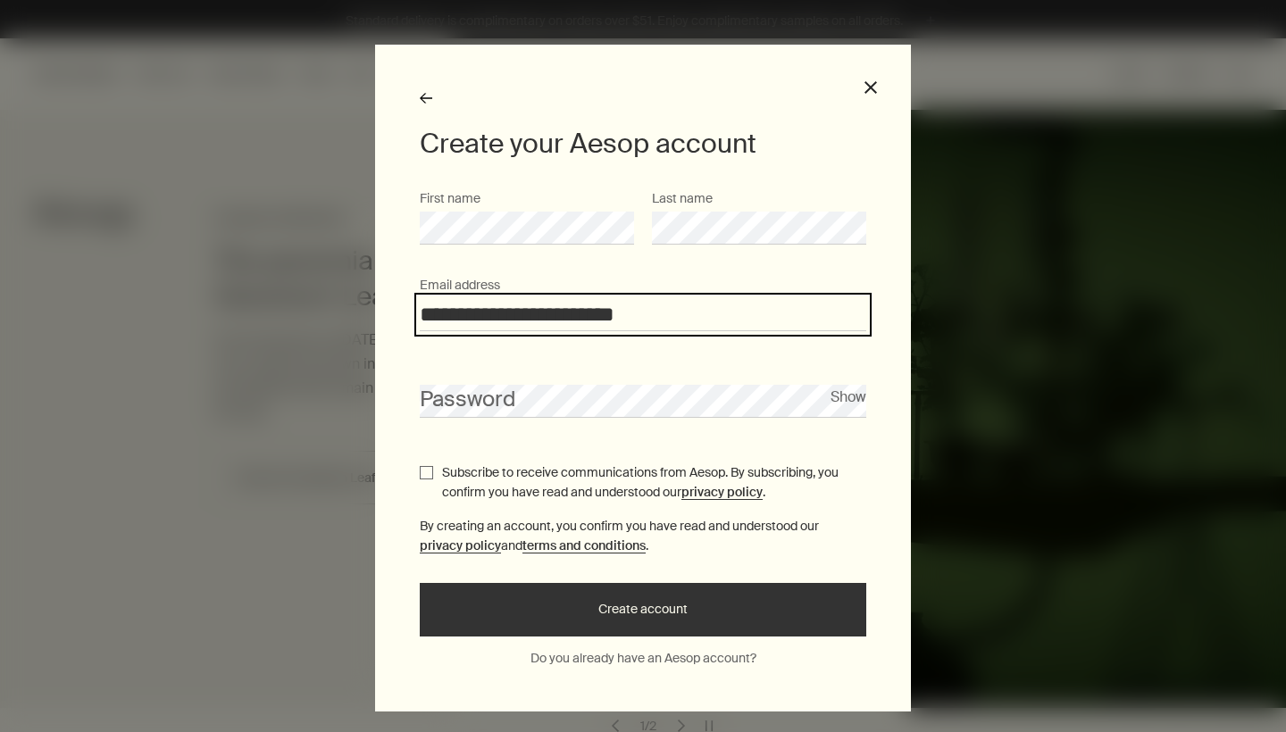
type input "**********"
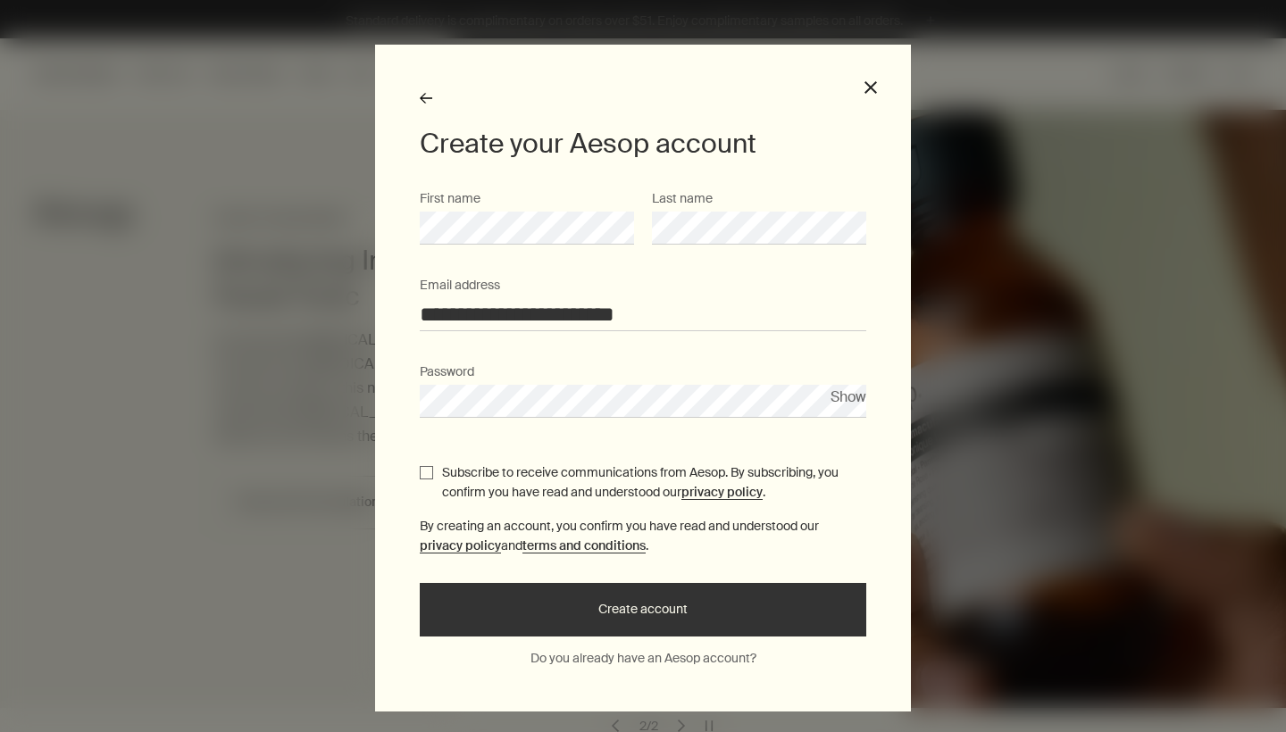
click at [834, 407] on button "Show" at bounding box center [849, 397] width 36 height 24
click at [437, 471] on div "Subscribe to receive communications from Aesop. By subscribing, you confirm you…" at bounding box center [643, 483] width 447 height 40
click at [422, 474] on input "Subscribe to receive communications from Aesop. By subscribing, you confirm you…" at bounding box center [426, 472] width 13 height 13
checkbox input "true"
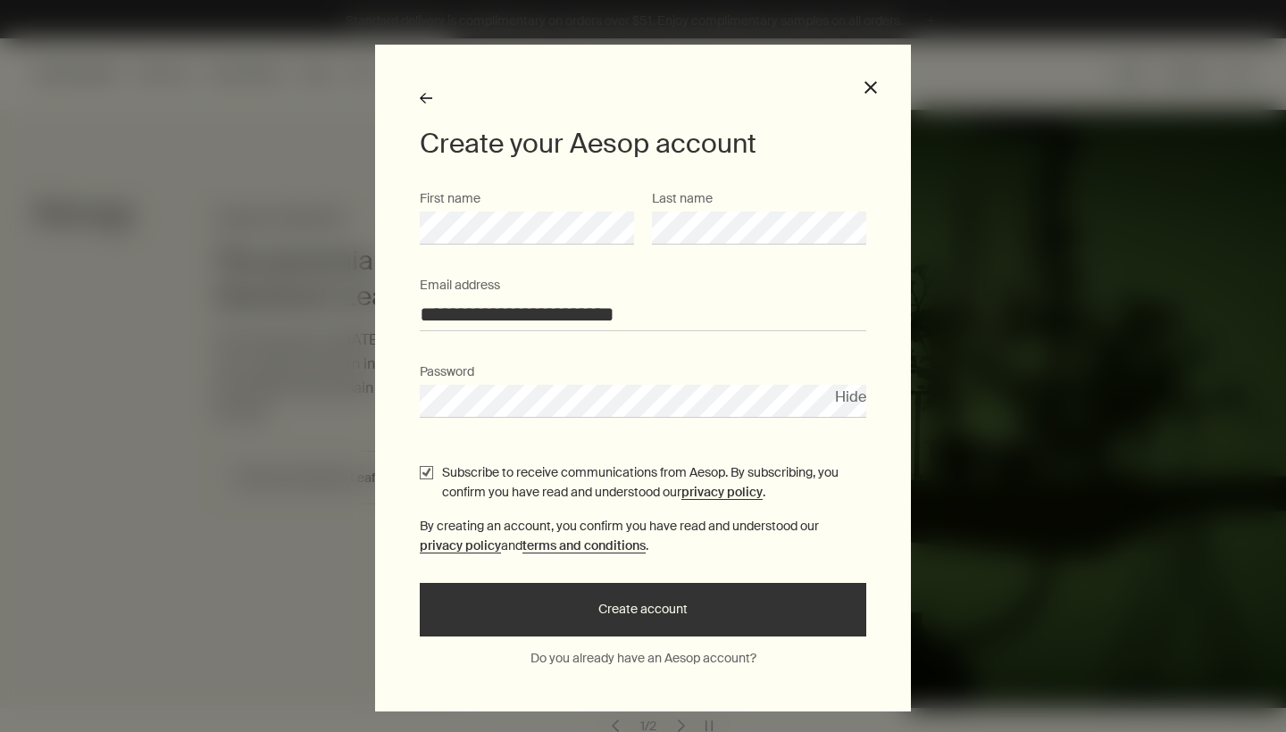
click at [620, 613] on button "Create account" at bounding box center [643, 610] width 447 height 54
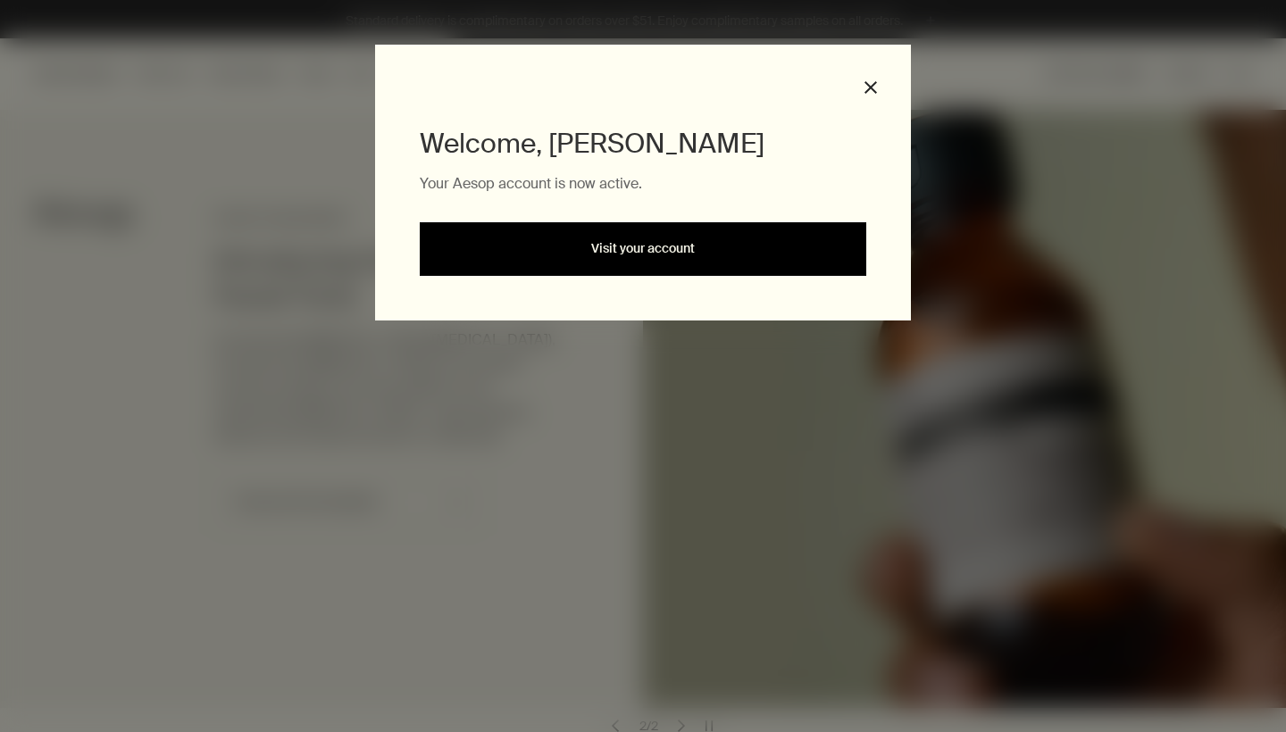
click at [656, 255] on link "Visit your account" at bounding box center [643, 249] width 447 height 54
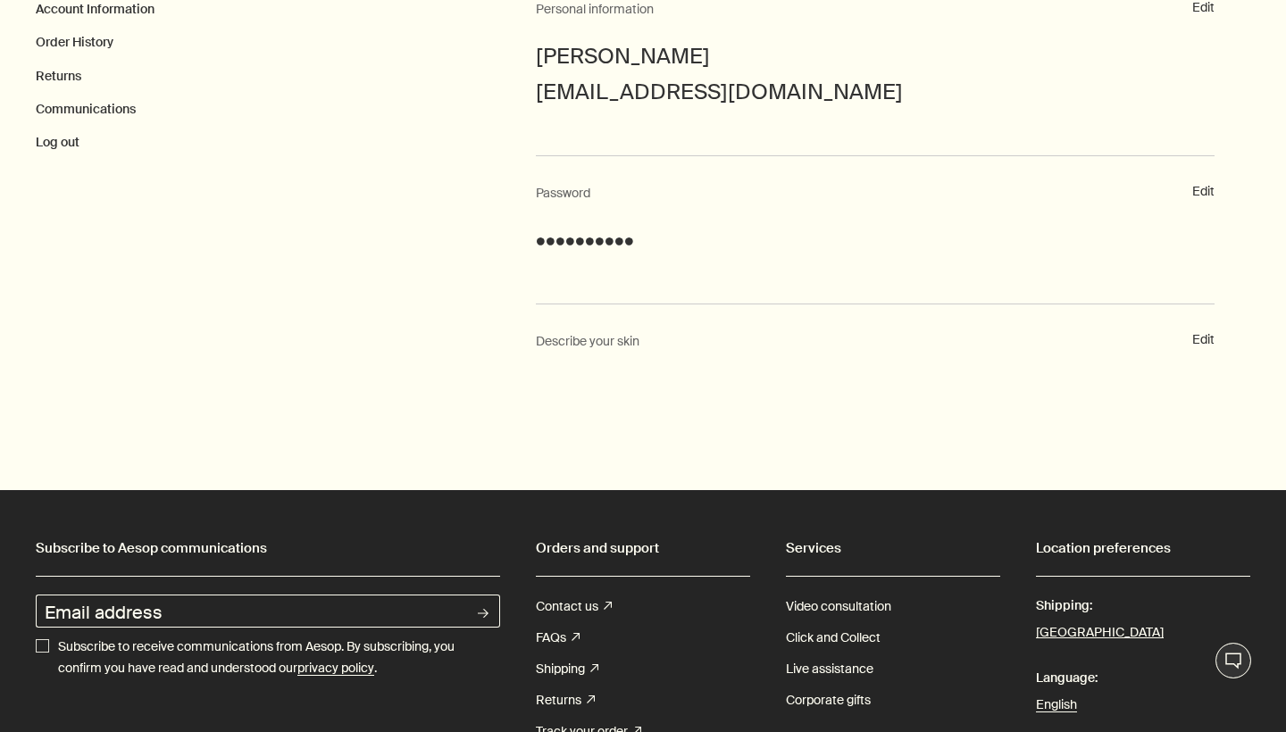
scroll to position [375, 0]
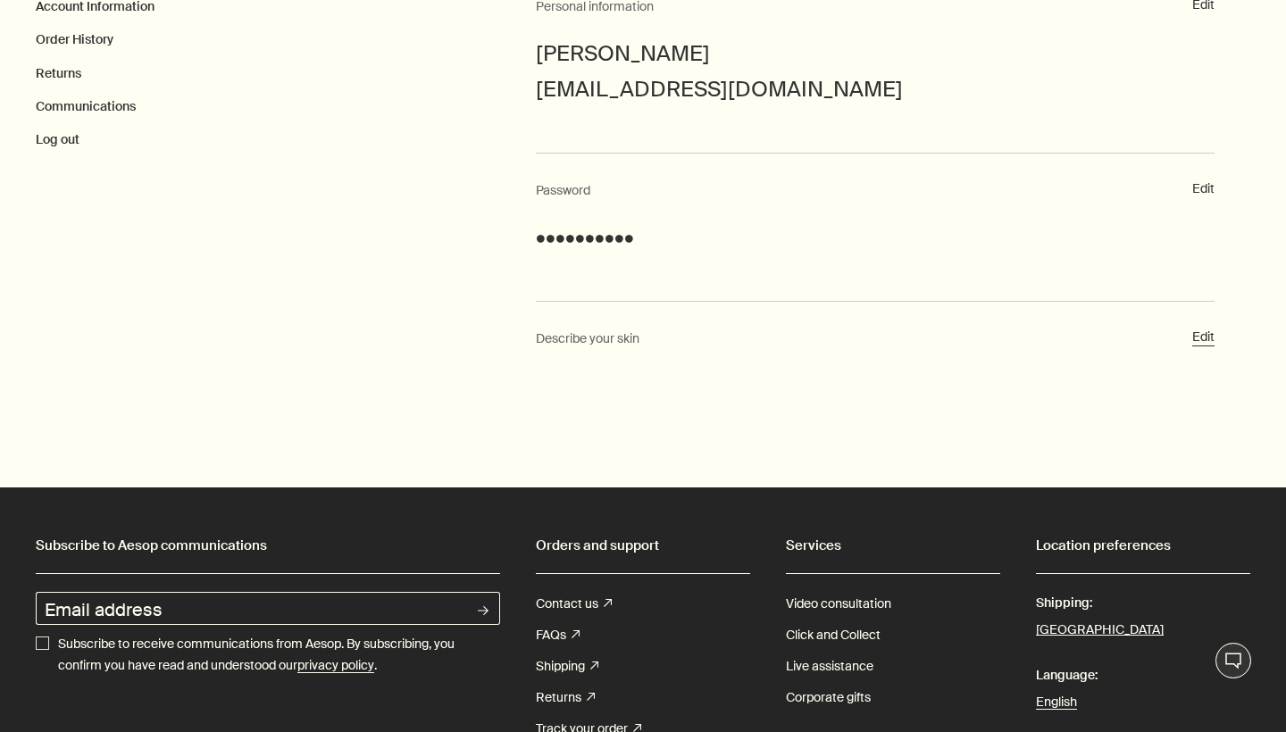
click at [1208, 335] on button "Edit" at bounding box center [1203, 338] width 22 height 18
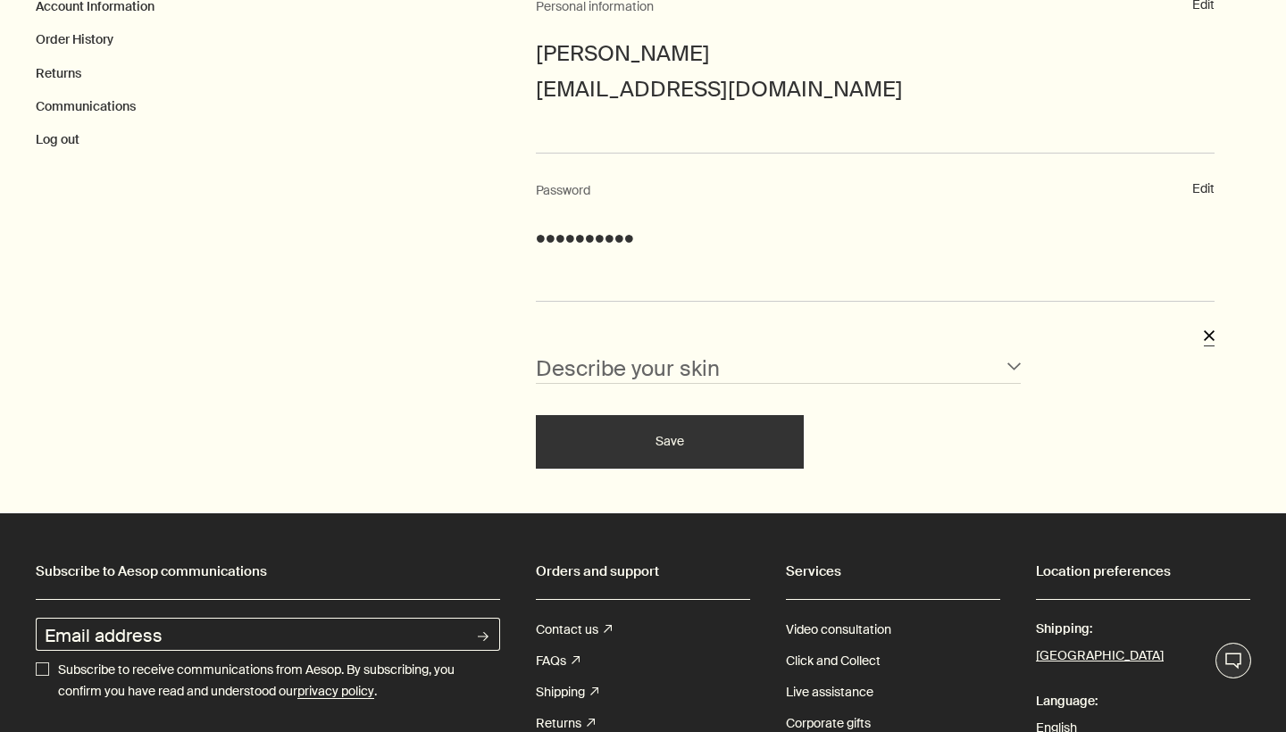
scroll to position [582, 0]
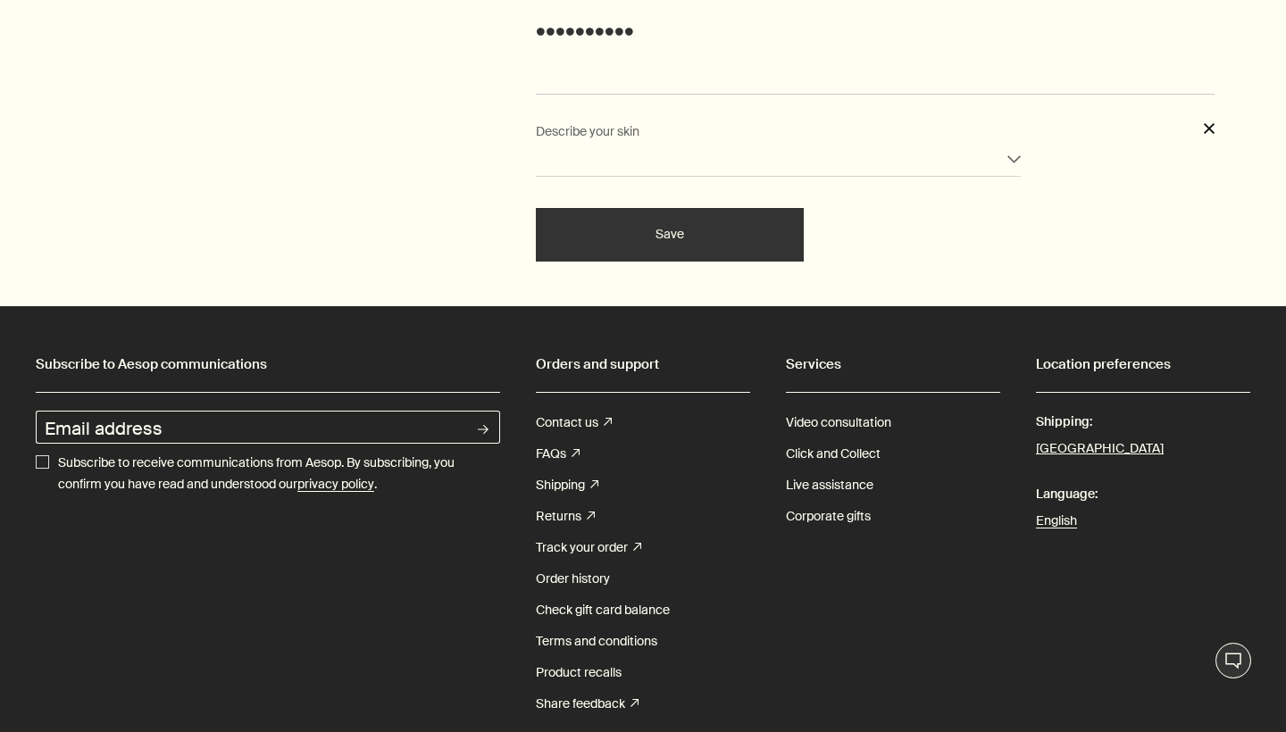
select select "oily"
click at [643, 231] on button "Save" at bounding box center [670, 235] width 268 height 54
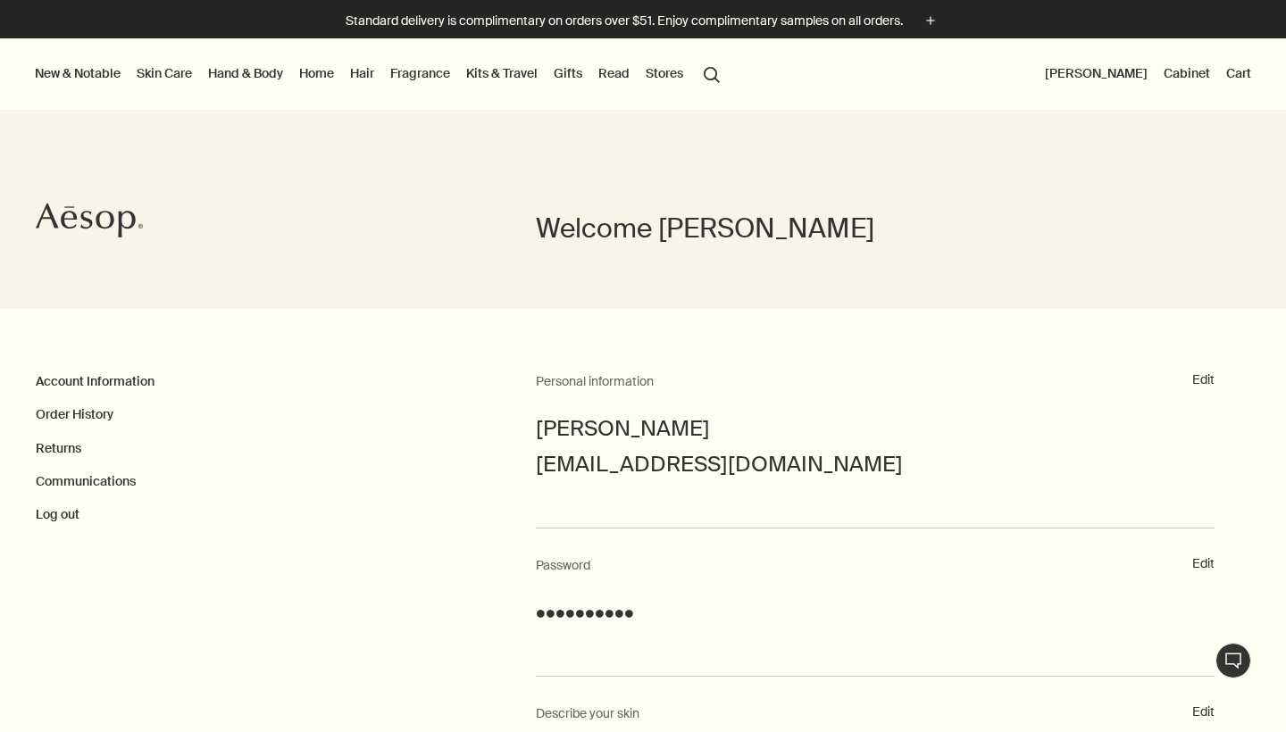
scroll to position [0, 0]
click at [82, 69] on button "New & Notable" at bounding box center [77, 73] width 93 height 23
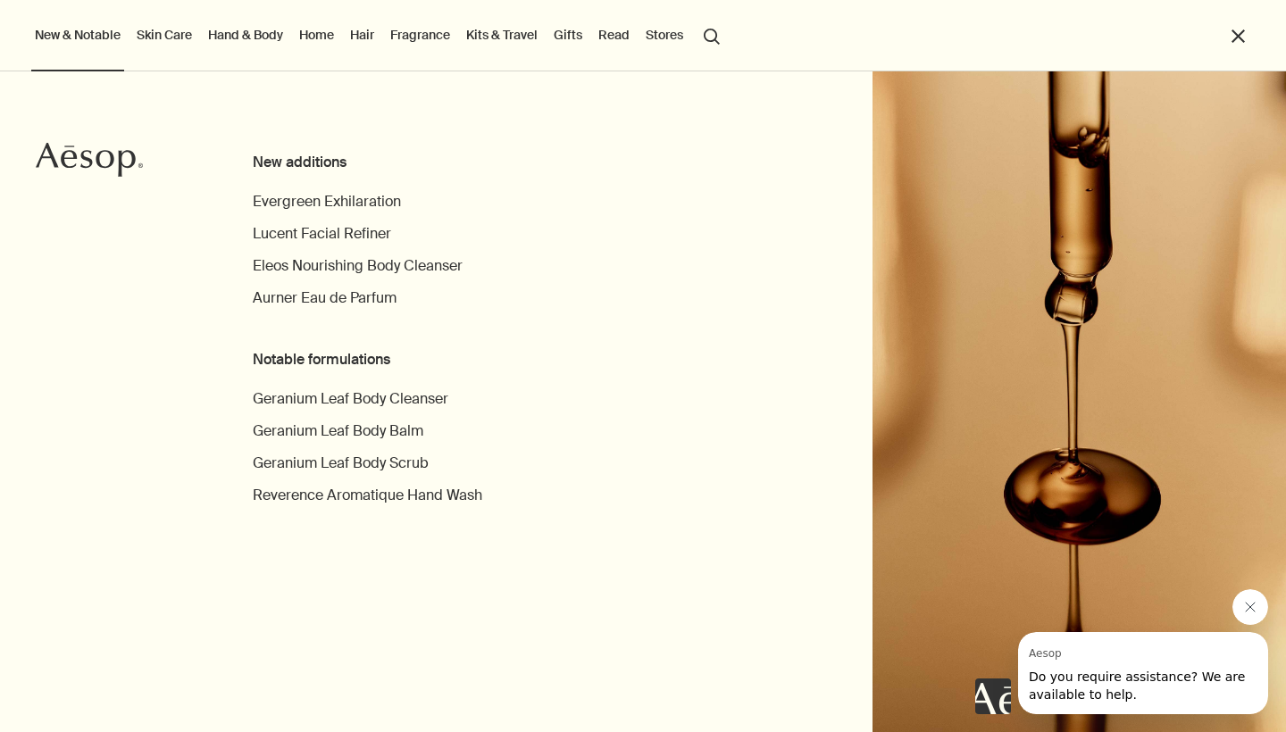
click at [180, 37] on link "Skin Care" at bounding box center [164, 34] width 63 height 23
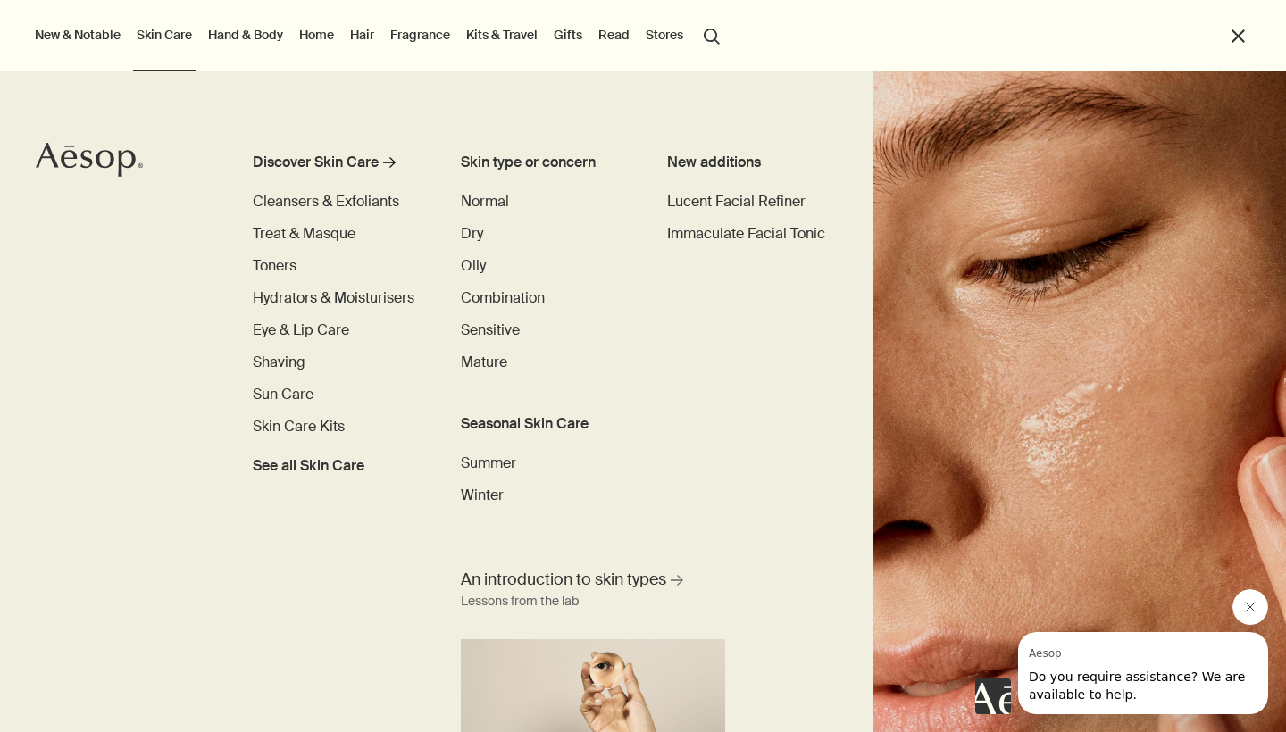
click at [263, 36] on link "Hand & Body" at bounding box center [246, 34] width 82 height 23
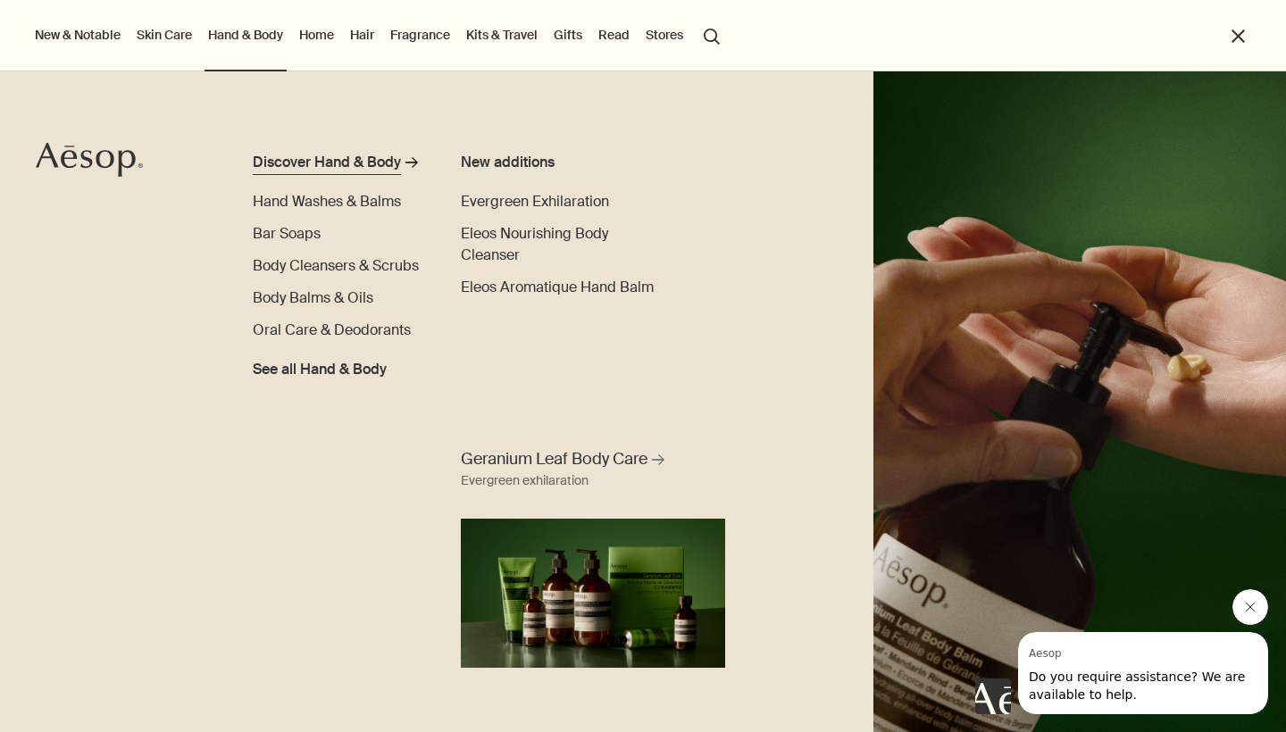
click at [329, 161] on div "Discover Hand & Body" at bounding box center [327, 162] width 148 height 21
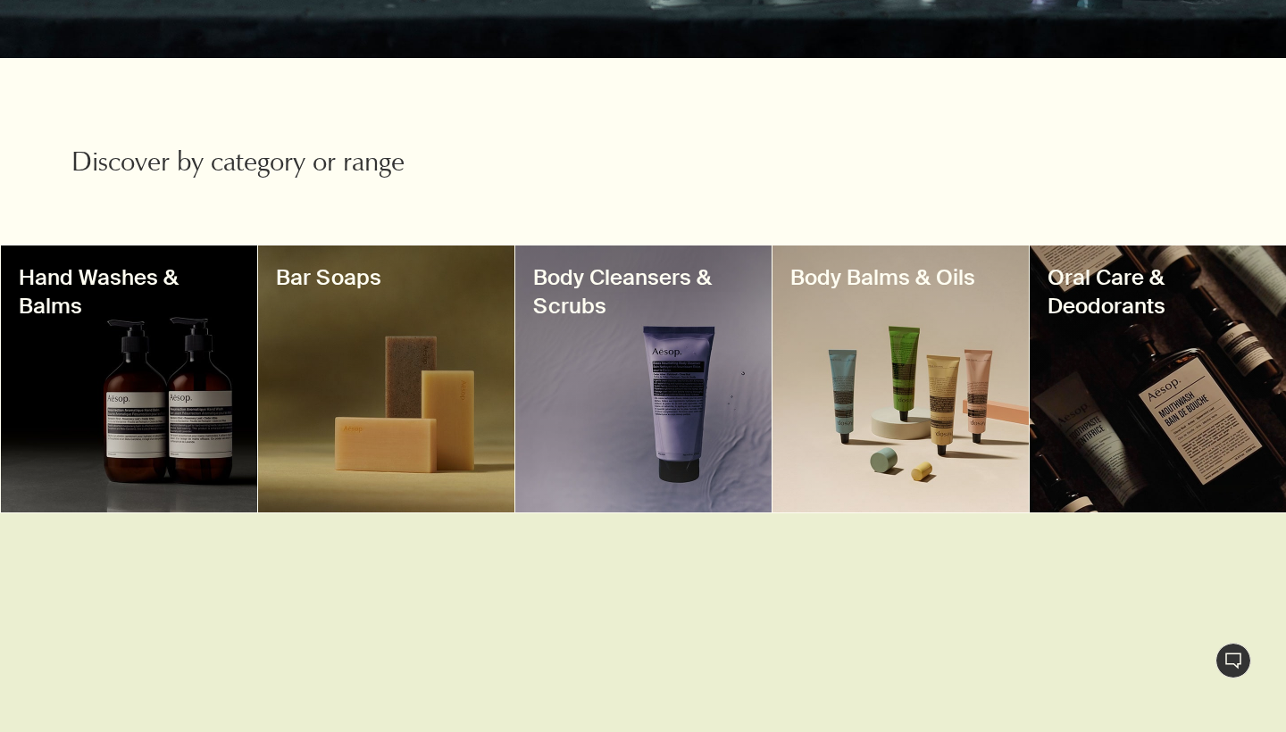
click at [170, 394] on div at bounding box center [129, 379] width 256 height 267
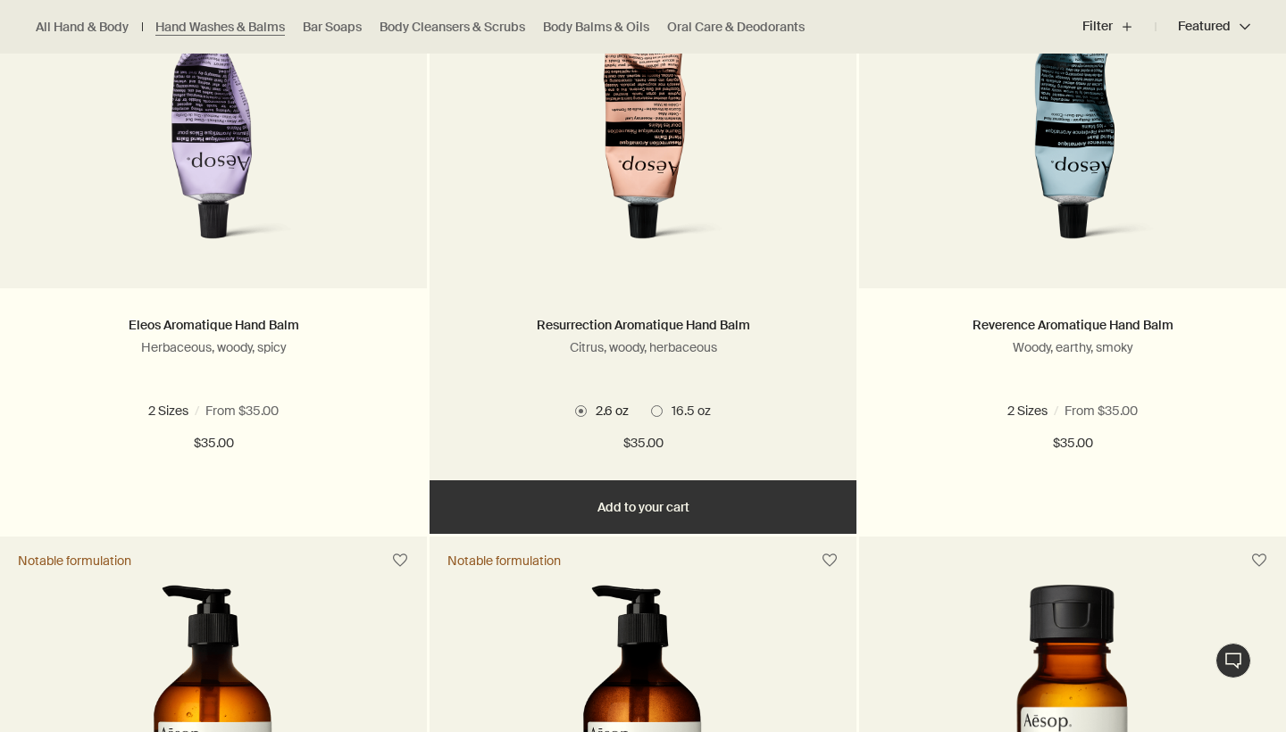
scroll to position [687, 0]
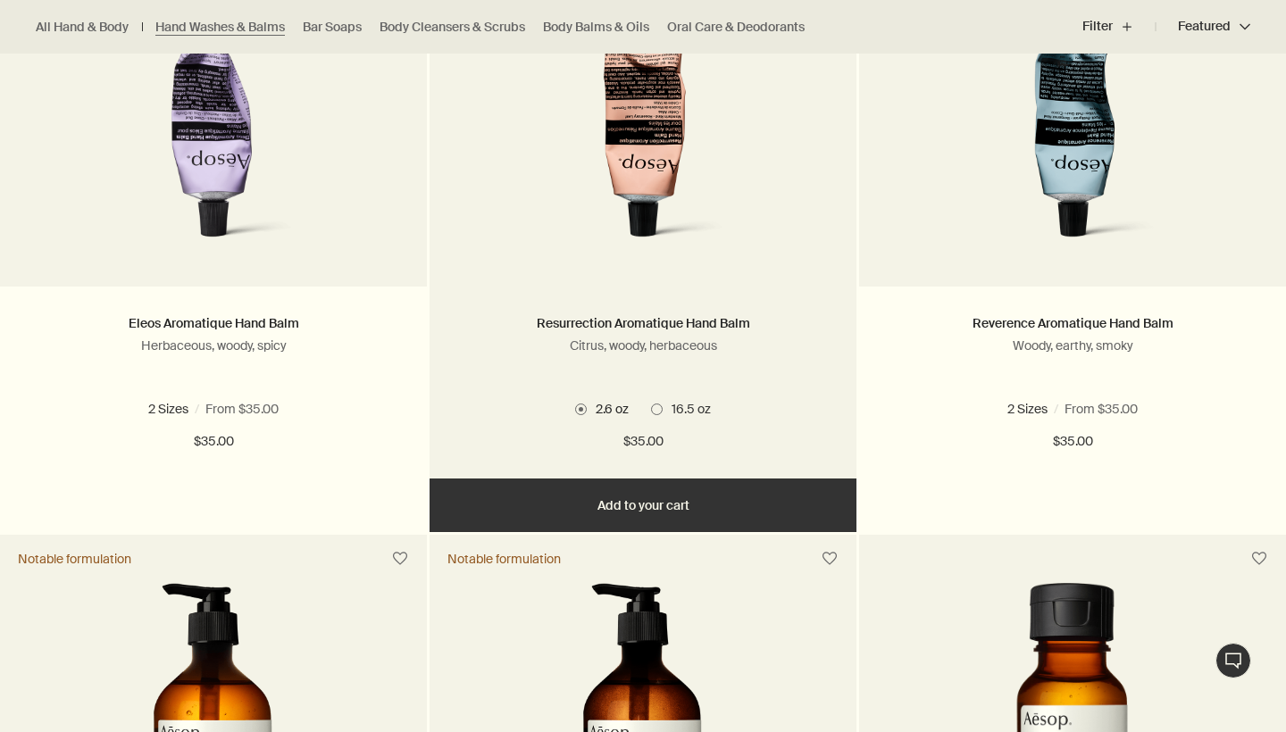
click at [626, 511] on button "Add Add to your cart" at bounding box center [643, 506] width 427 height 54
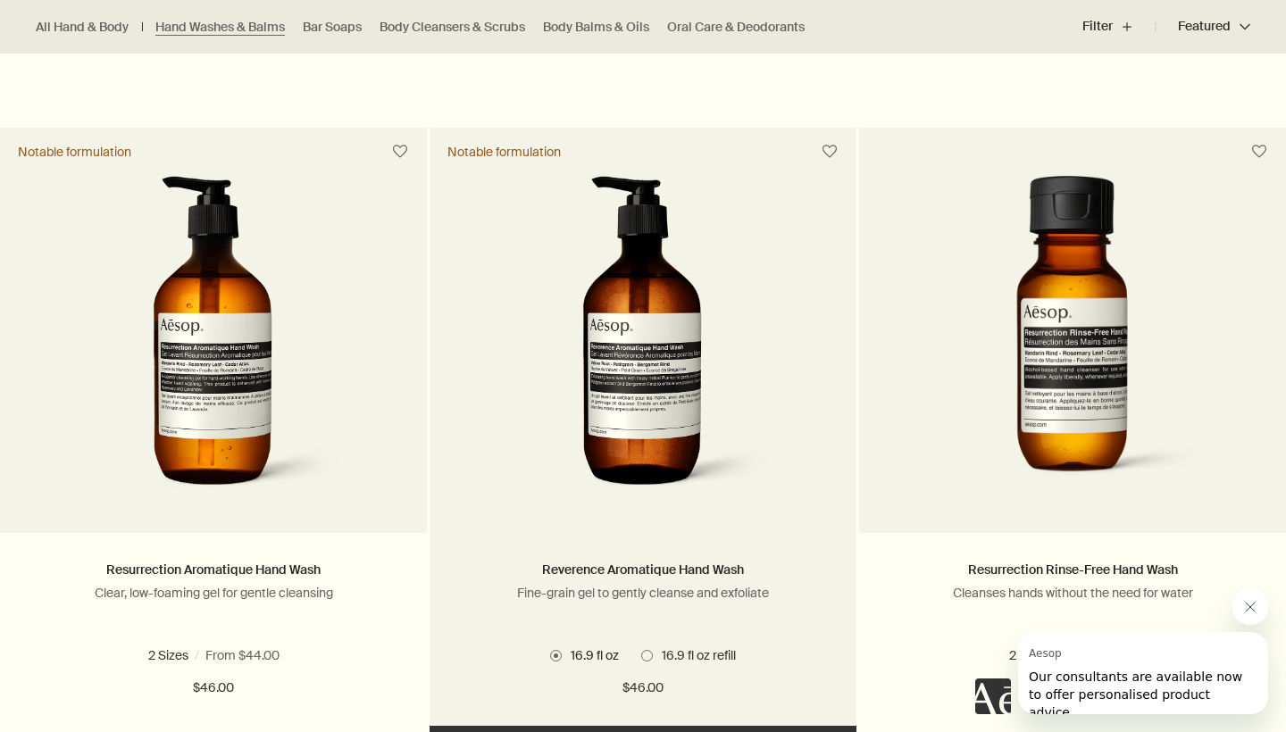
scroll to position [1108, 0]
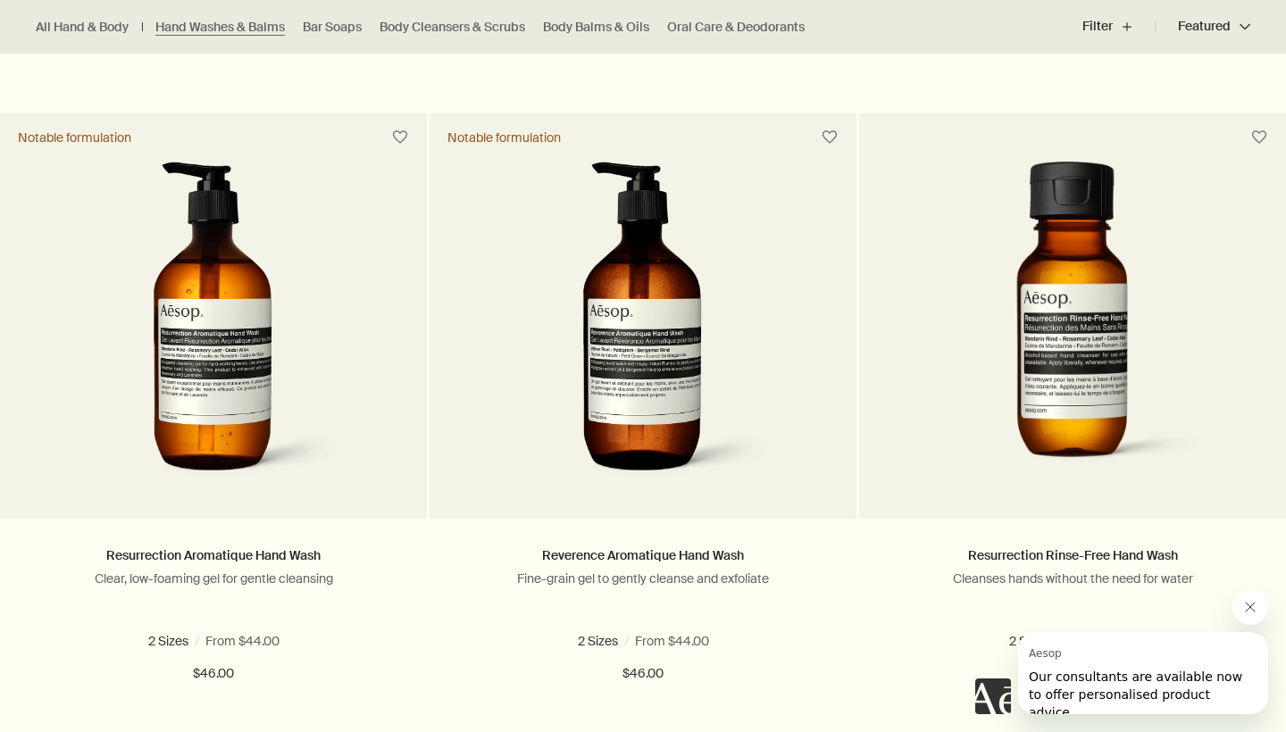
click at [1251, 611] on icon "Close message from Aesop" at bounding box center [1250, 607] width 14 height 14
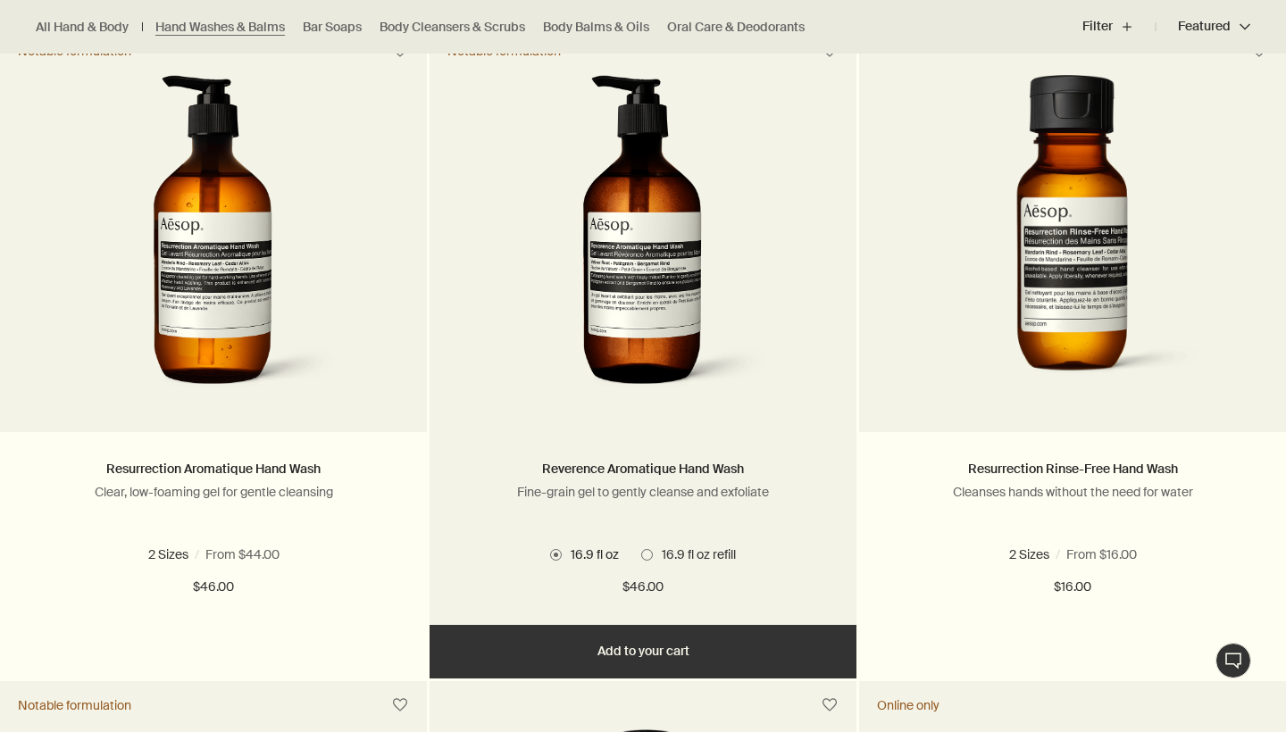
scroll to position [1330, 0]
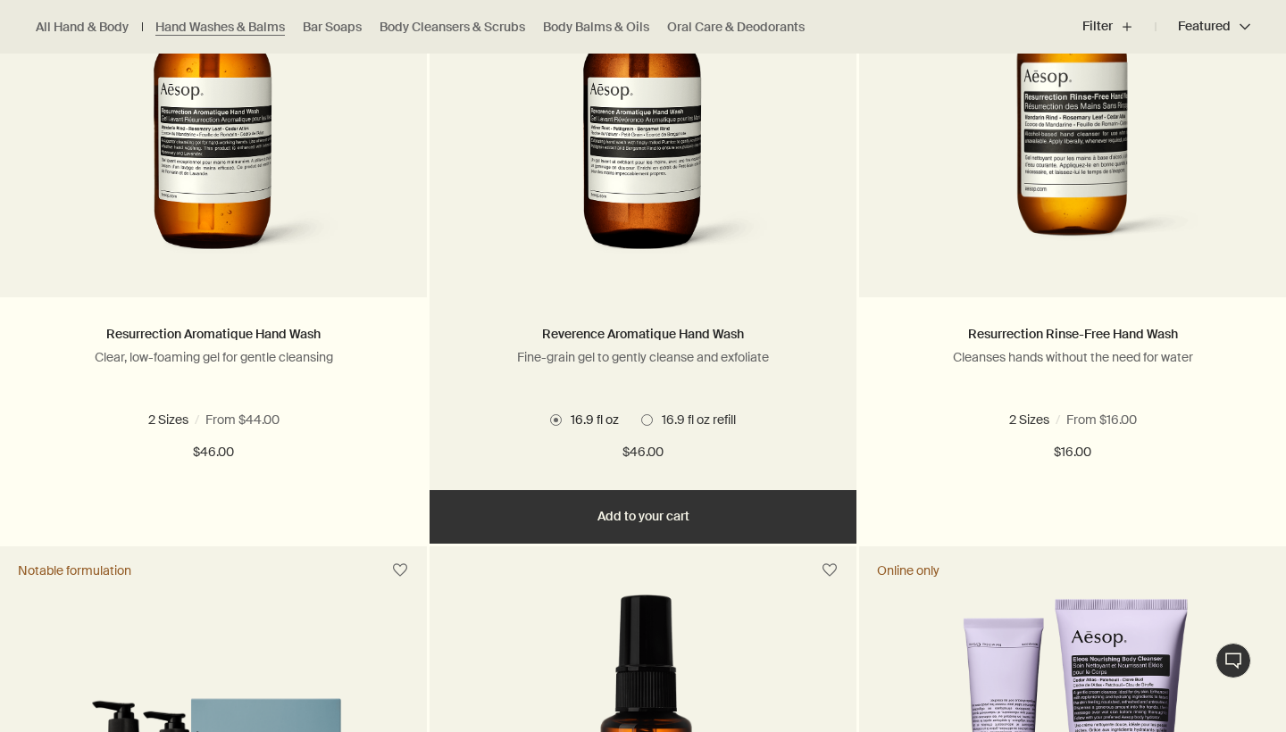
click at [641, 518] on button "Add Add to your cart" at bounding box center [643, 517] width 427 height 54
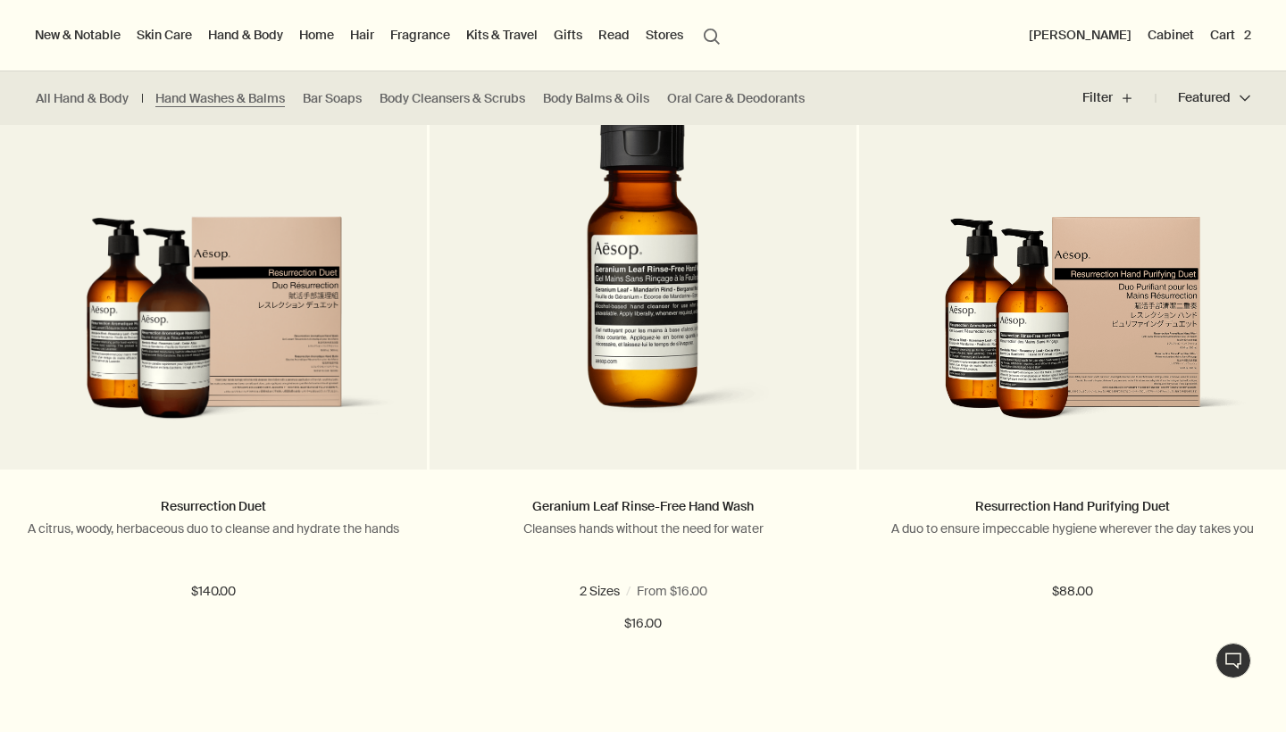
scroll to position [3676, 0]
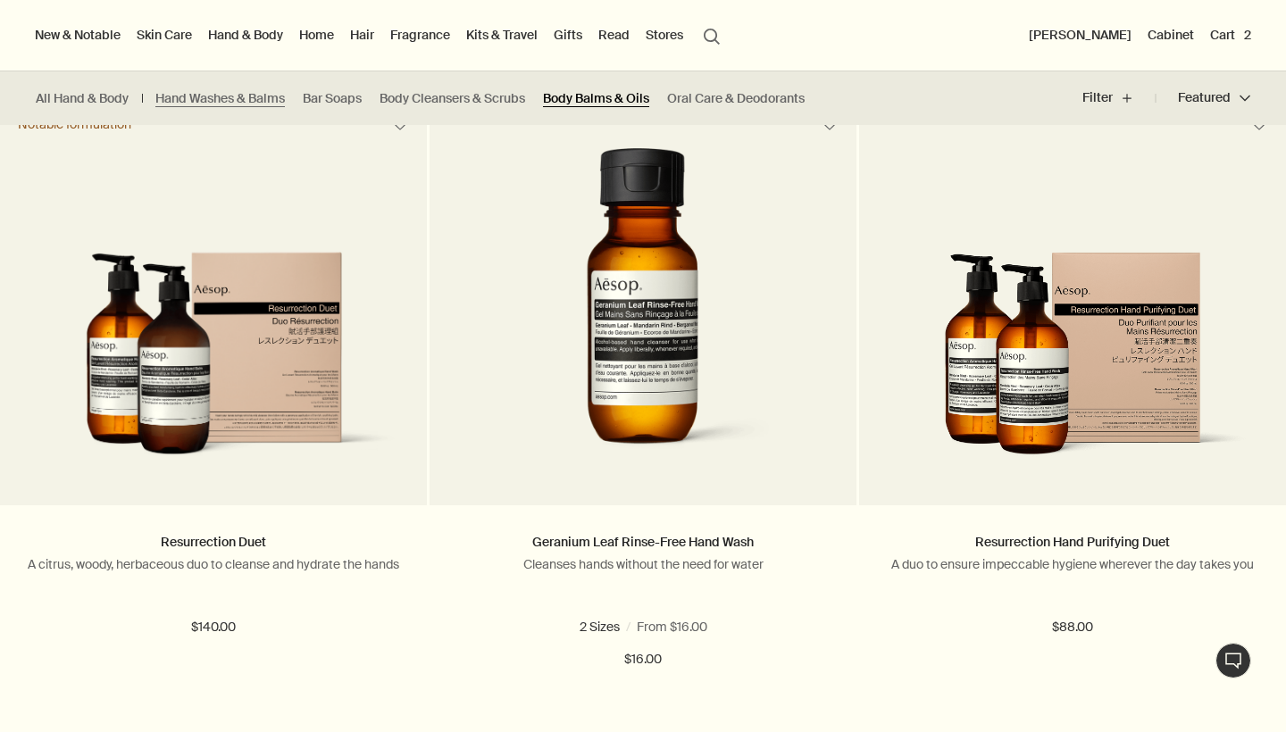
click at [633, 102] on link "Body Balms & Oils" at bounding box center [596, 98] width 106 height 17
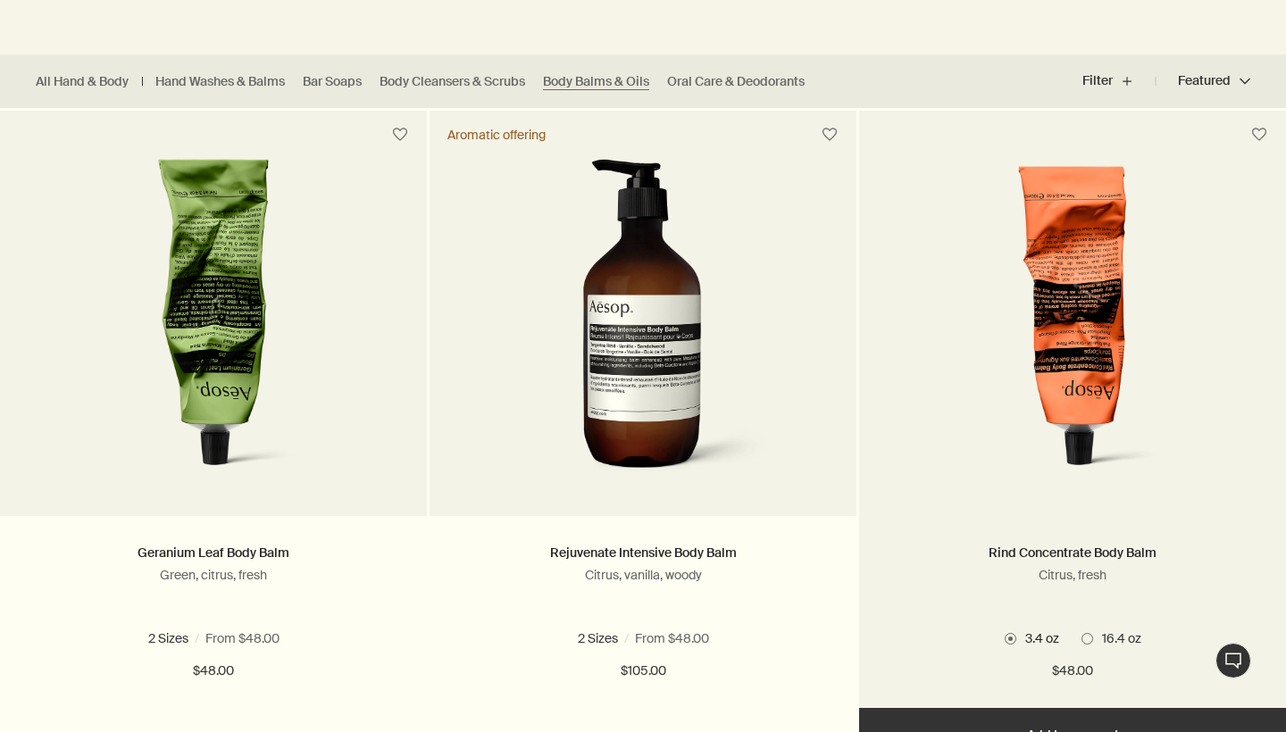
scroll to position [463, 0]
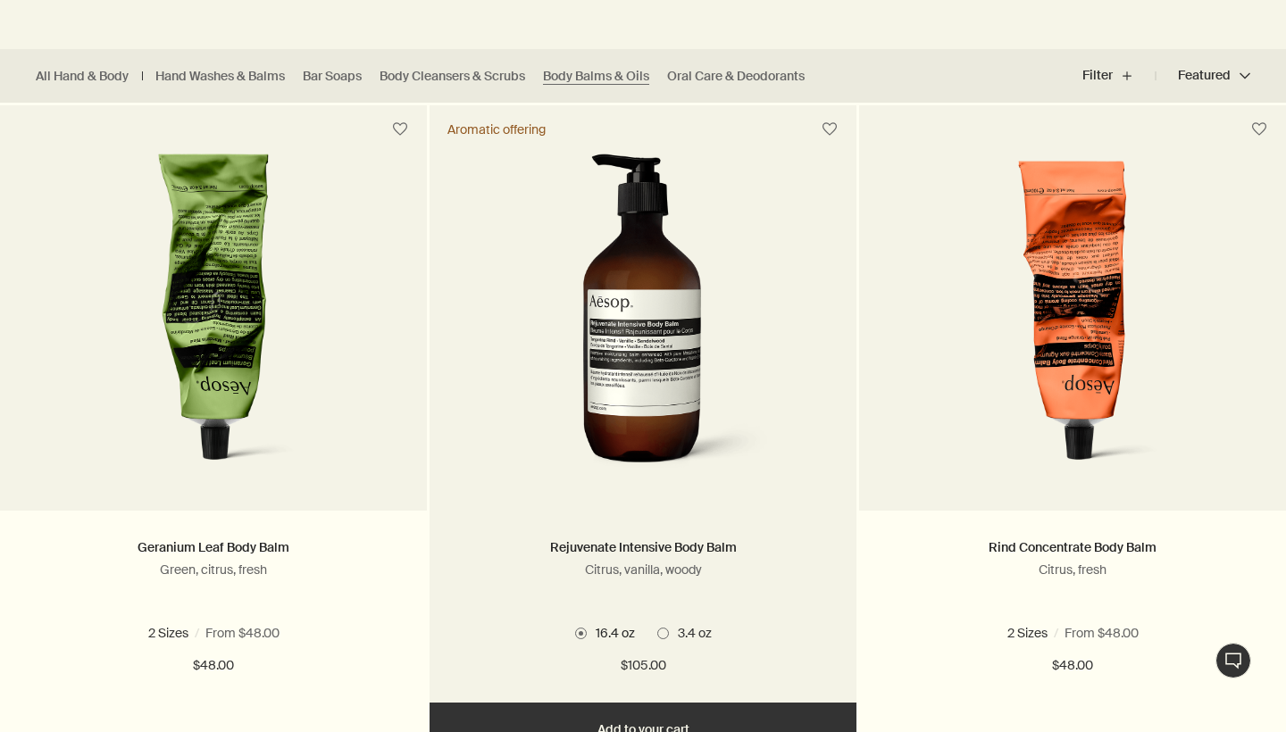
click at [661, 631] on span at bounding box center [663, 634] width 12 height 12
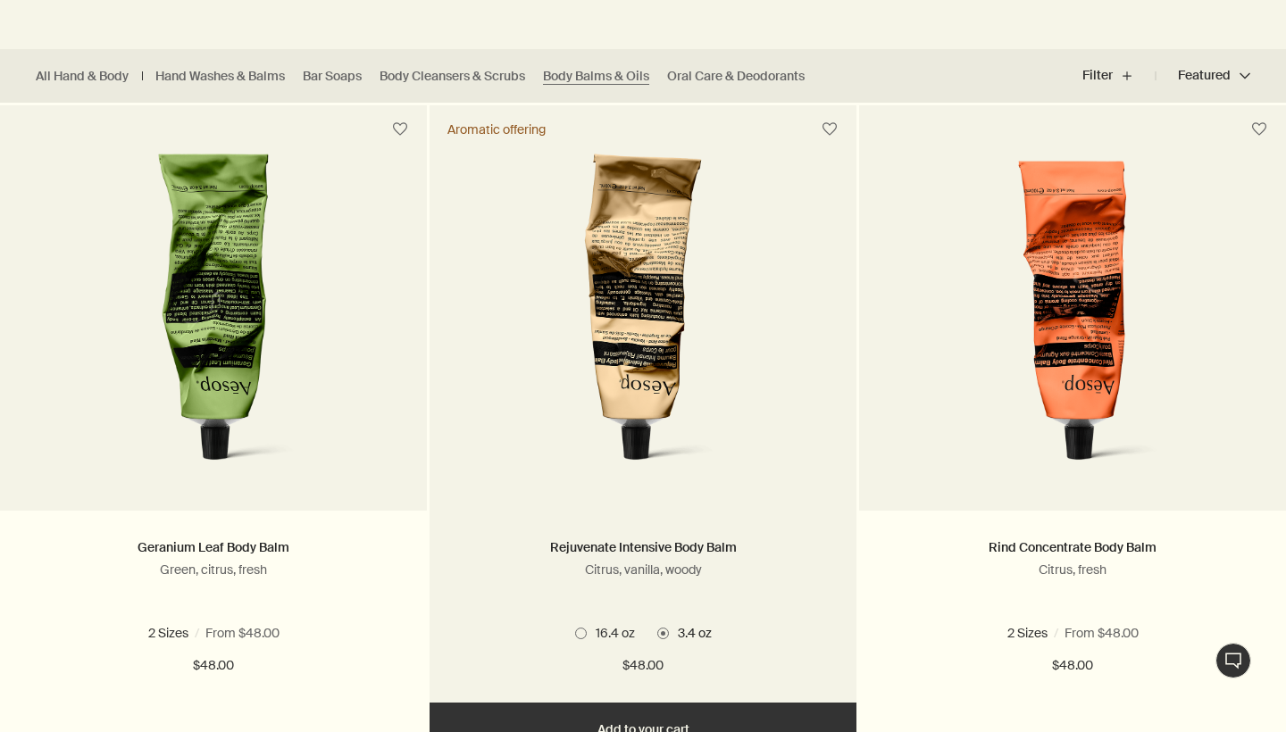
click at [575, 643] on ul "16.4 oz 3.4 oz" at bounding box center [642, 633] width 373 height 23
click at [583, 628] on span at bounding box center [581, 634] width 12 height 12
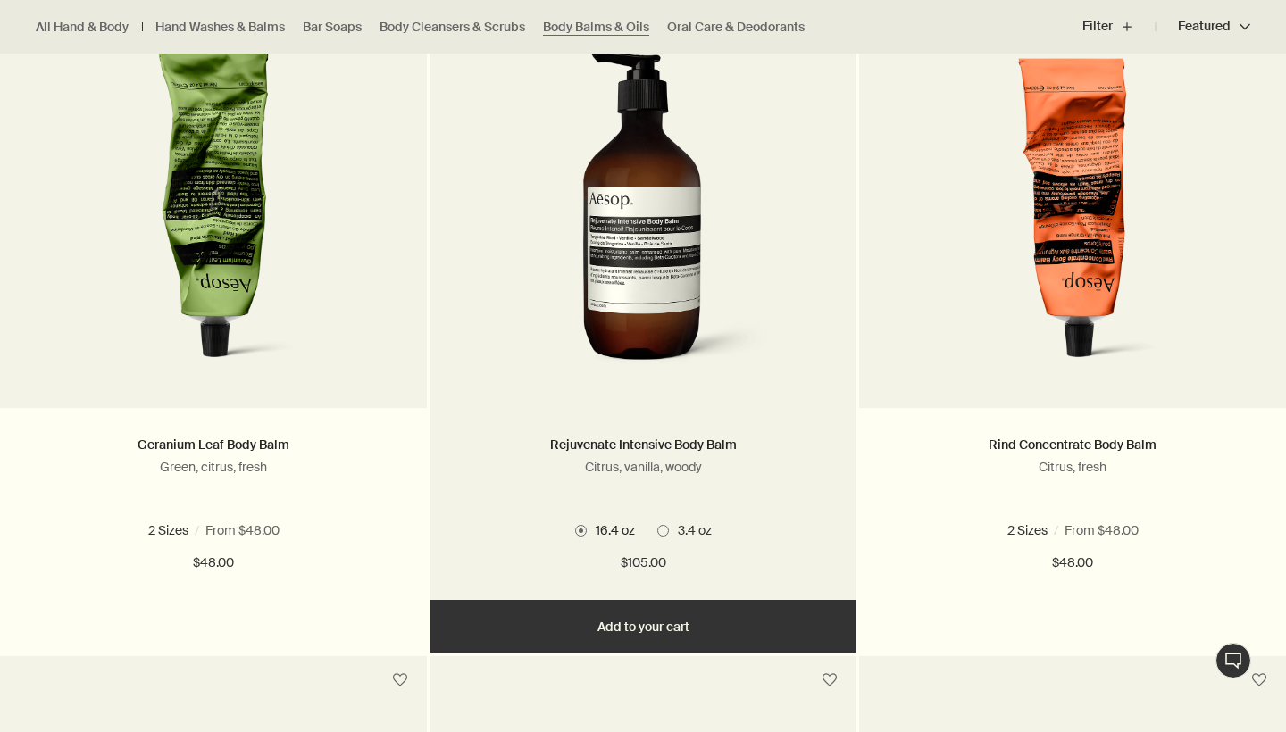
scroll to position [566, 0]
click at [664, 625] on button "Add Add to your cart" at bounding box center [643, 626] width 427 height 54
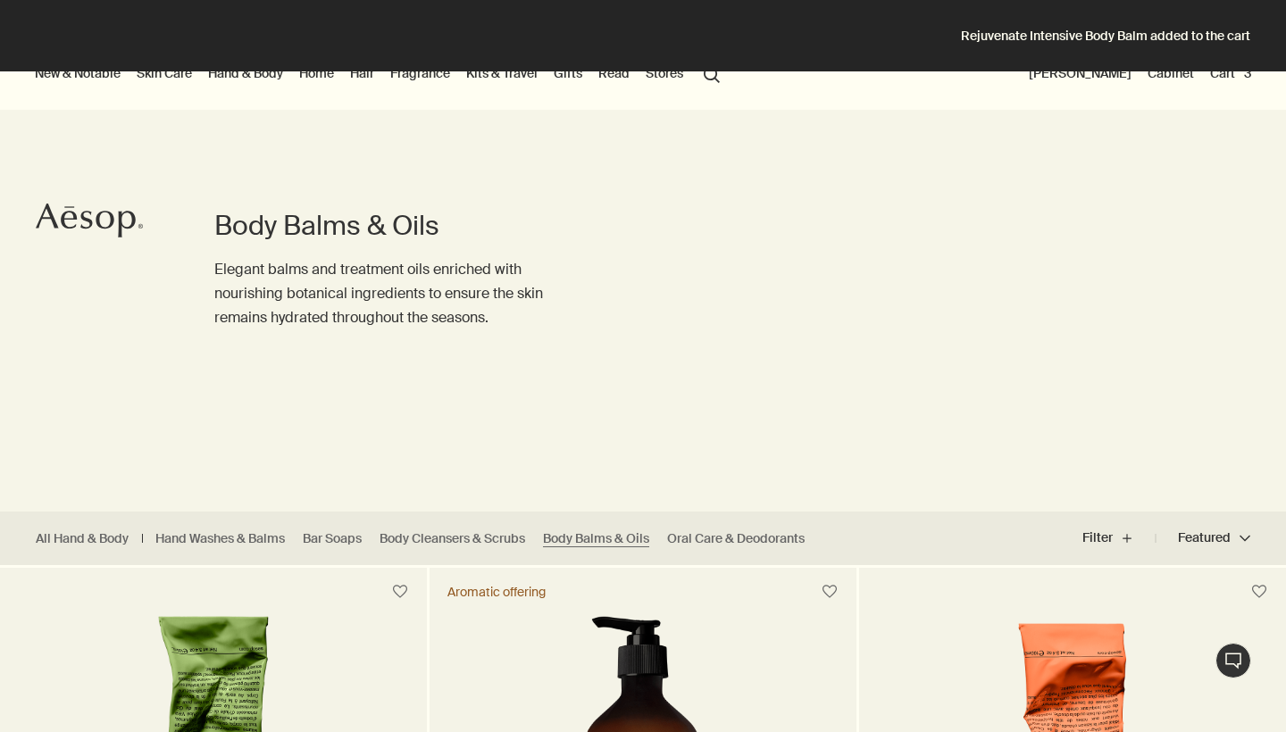
scroll to position [0, 0]
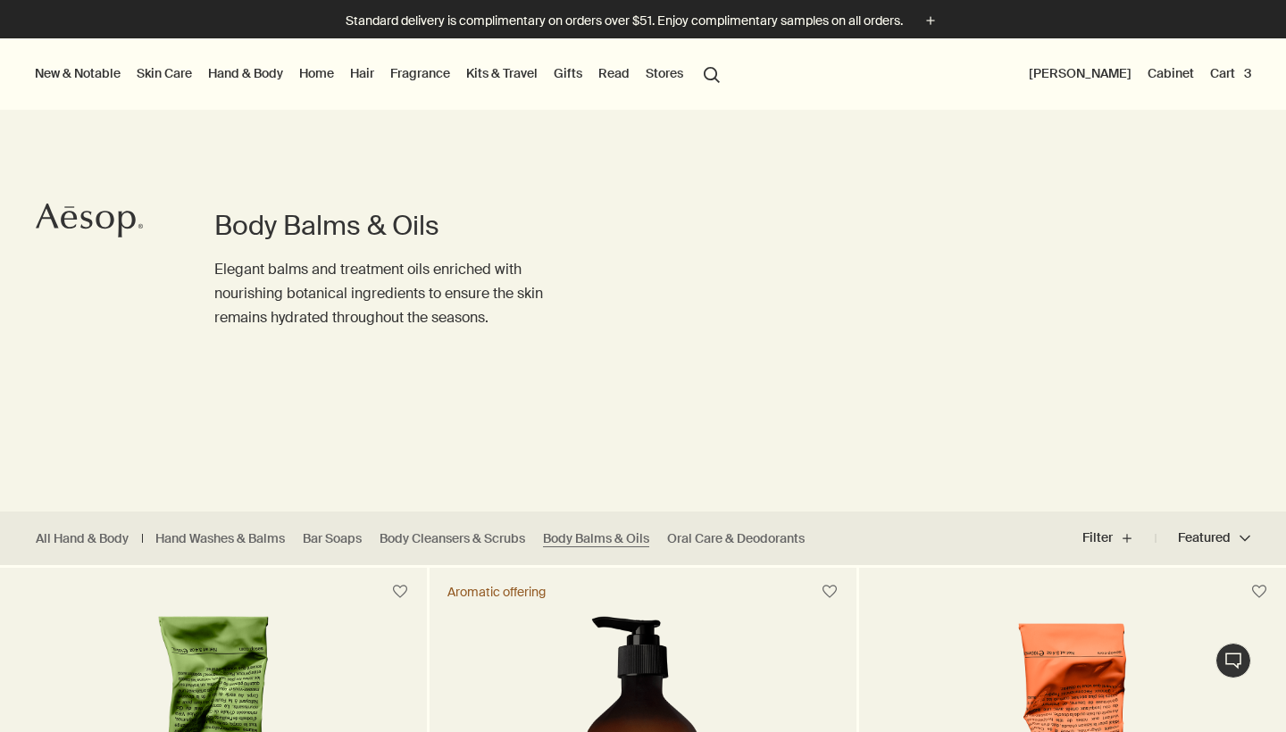
click at [422, 77] on link "Fragrance" at bounding box center [420, 73] width 67 height 23
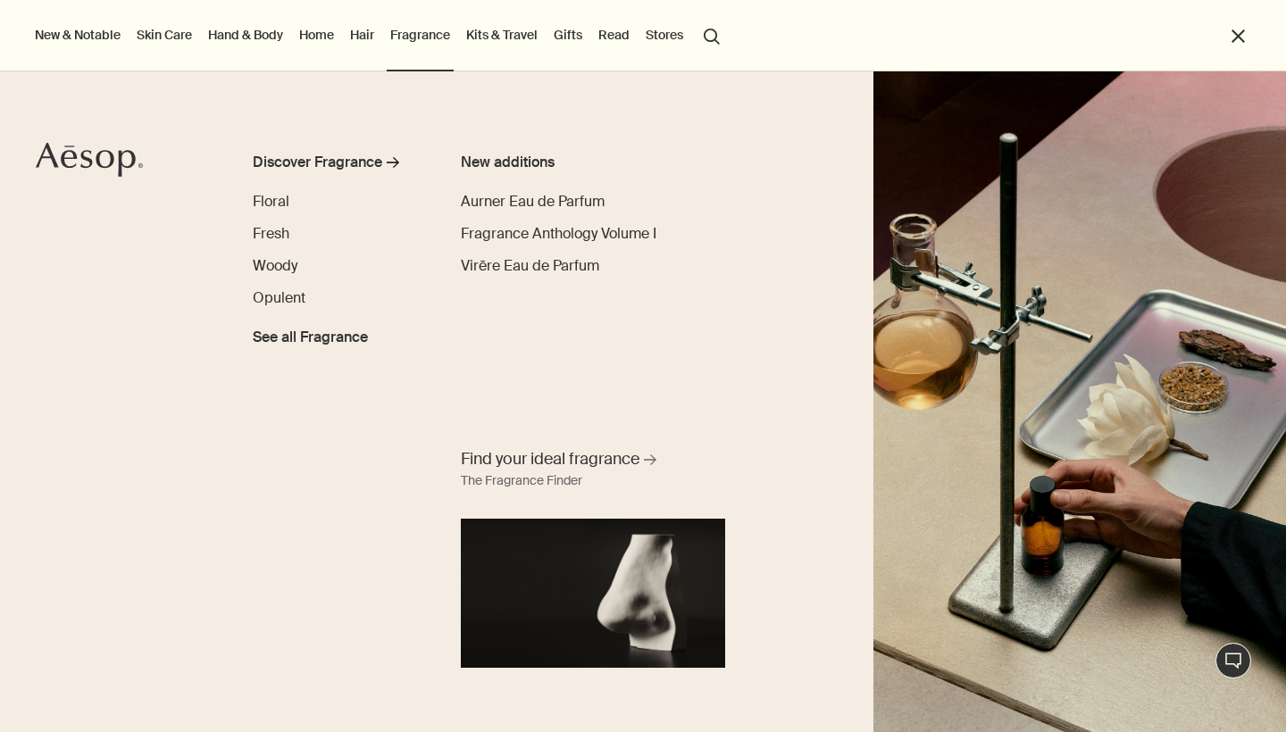
click at [268, 278] on ul "Discover Fragrance rightArrow Floral Fresh Woody Opulent See all Fragrance" at bounding box center [337, 250] width 169 height 196
click at [273, 267] on span "Woody" at bounding box center [275, 265] width 45 height 19
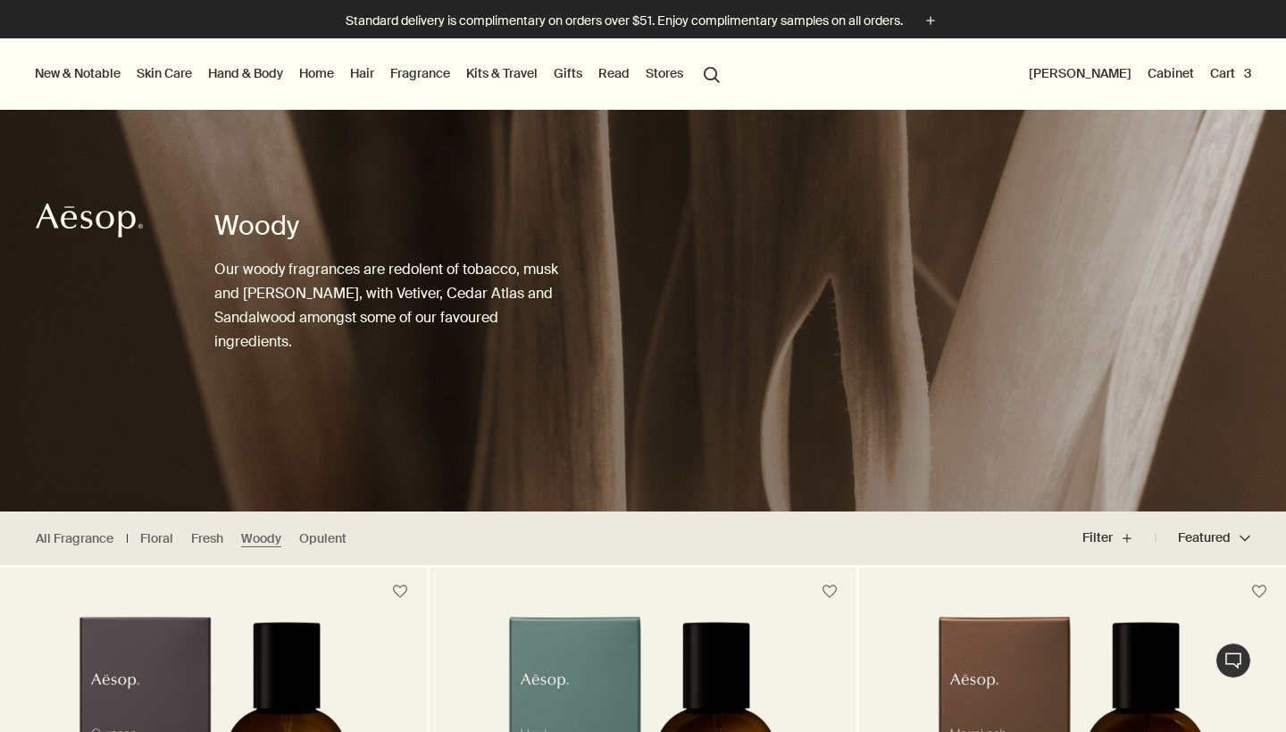
click at [328, 77] on link "Home" at bounding box center [317, 73] width 42 height 23
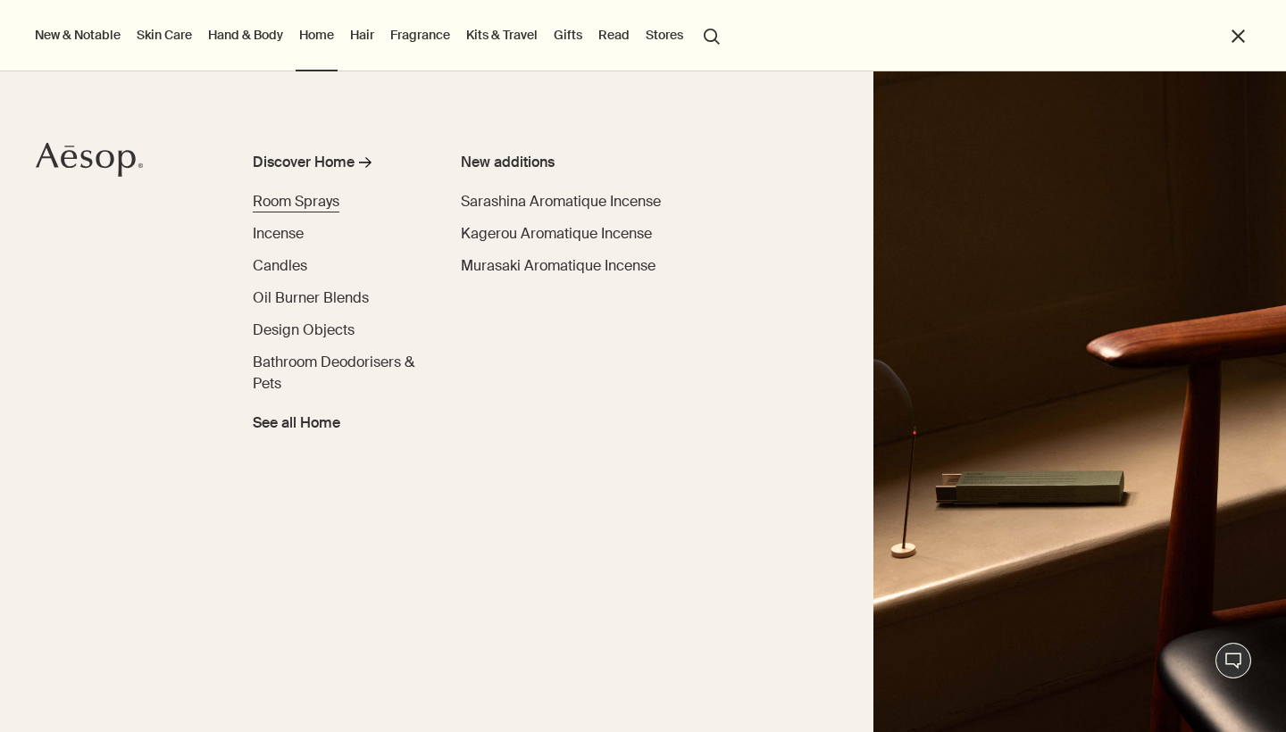
click at [307, 203] on span "Room Sprays" at bounding box center [296, 201] width 87 height 19
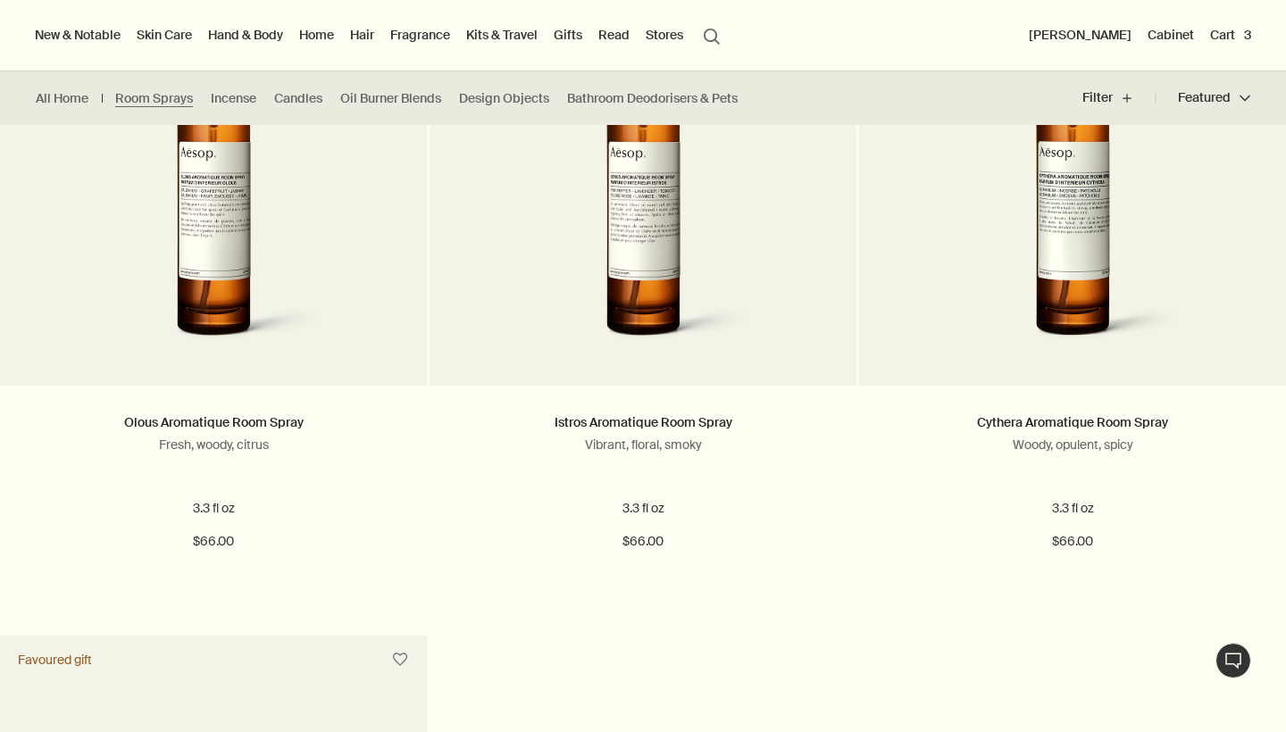
scroll to position [546, 0]
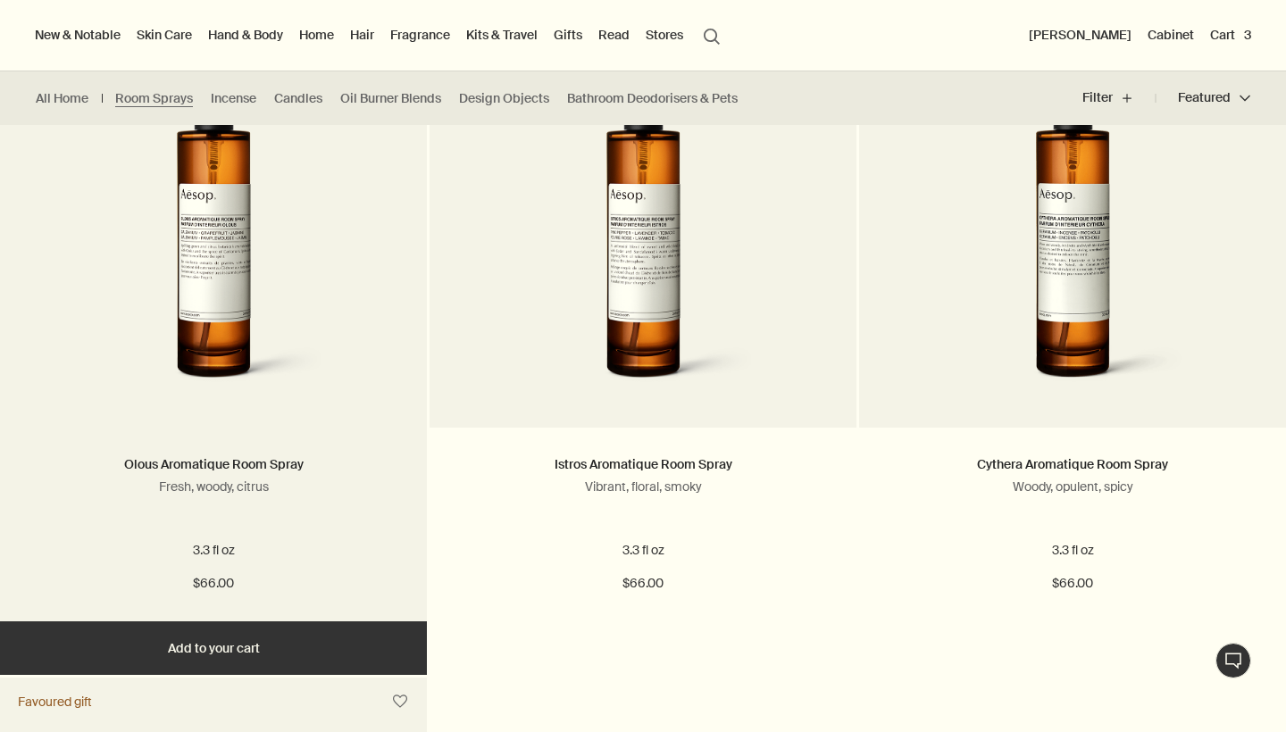
click at [245, 644] on button "Add Add to your cart" at bounding box center [213, 649] width 427 height 54
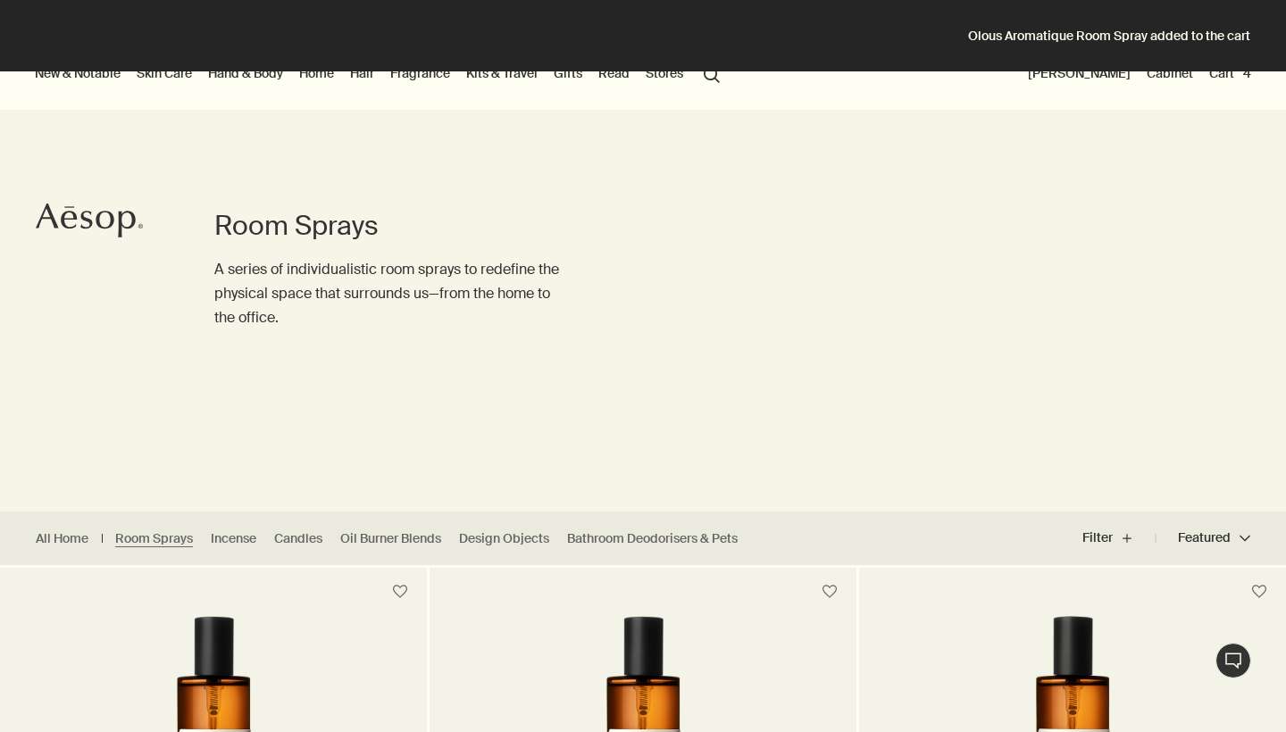
scroll to position [0, 0]
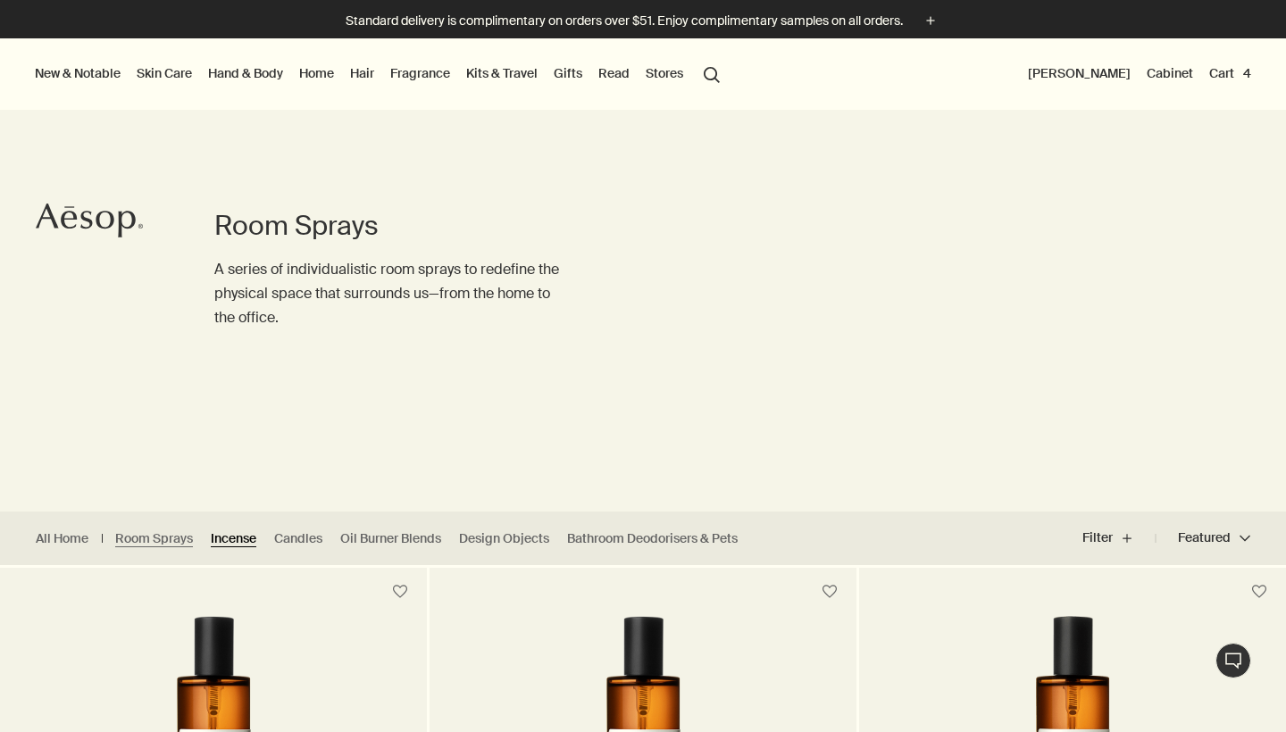
click at [241, 539] on link "Incense" at bounding box center [234, 539] width 46 height 17
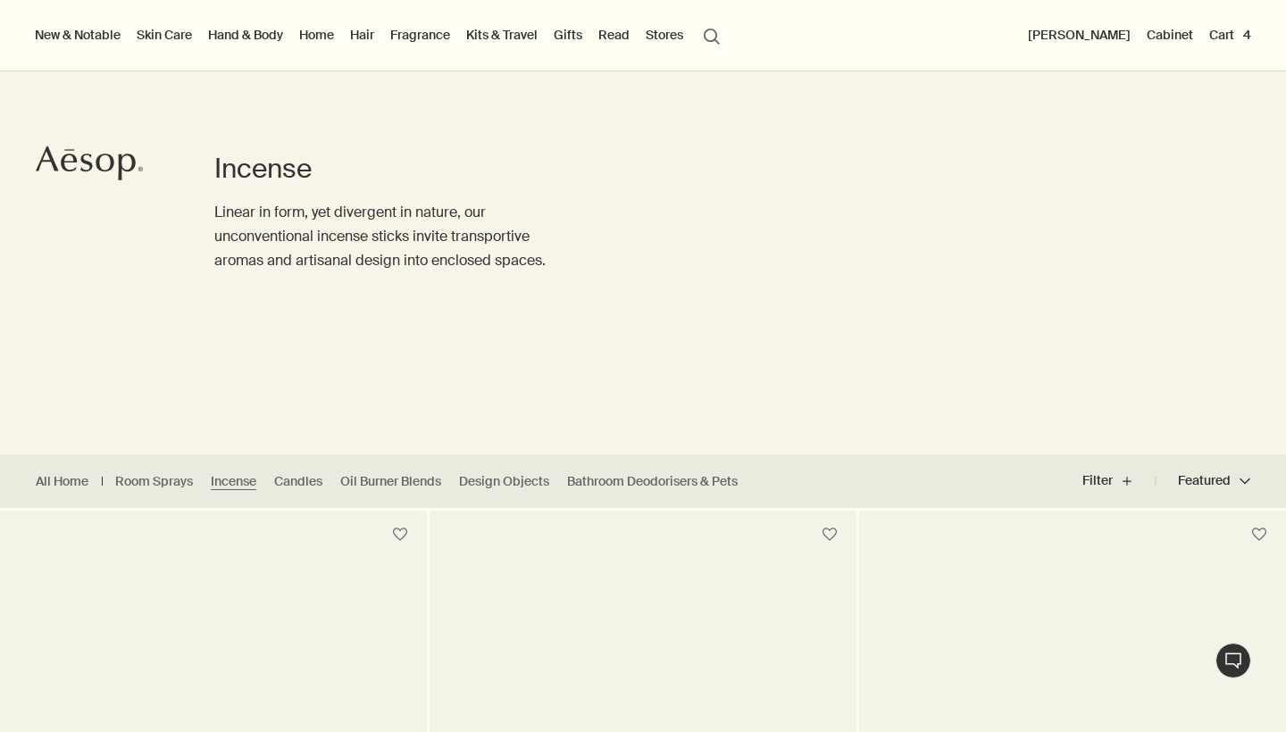
scroll to position [54, 0]
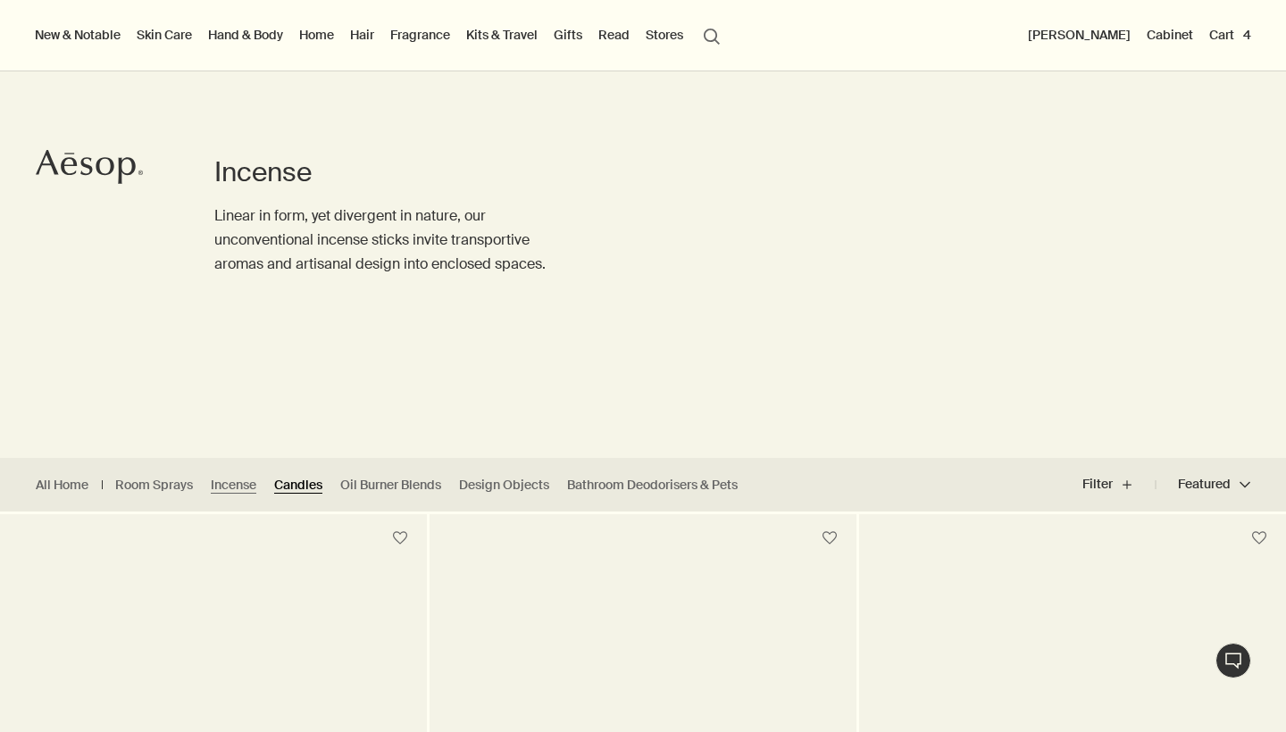
click at [302, 489] on link "Candles" at bounding box center [298, 485] width 48 height 17
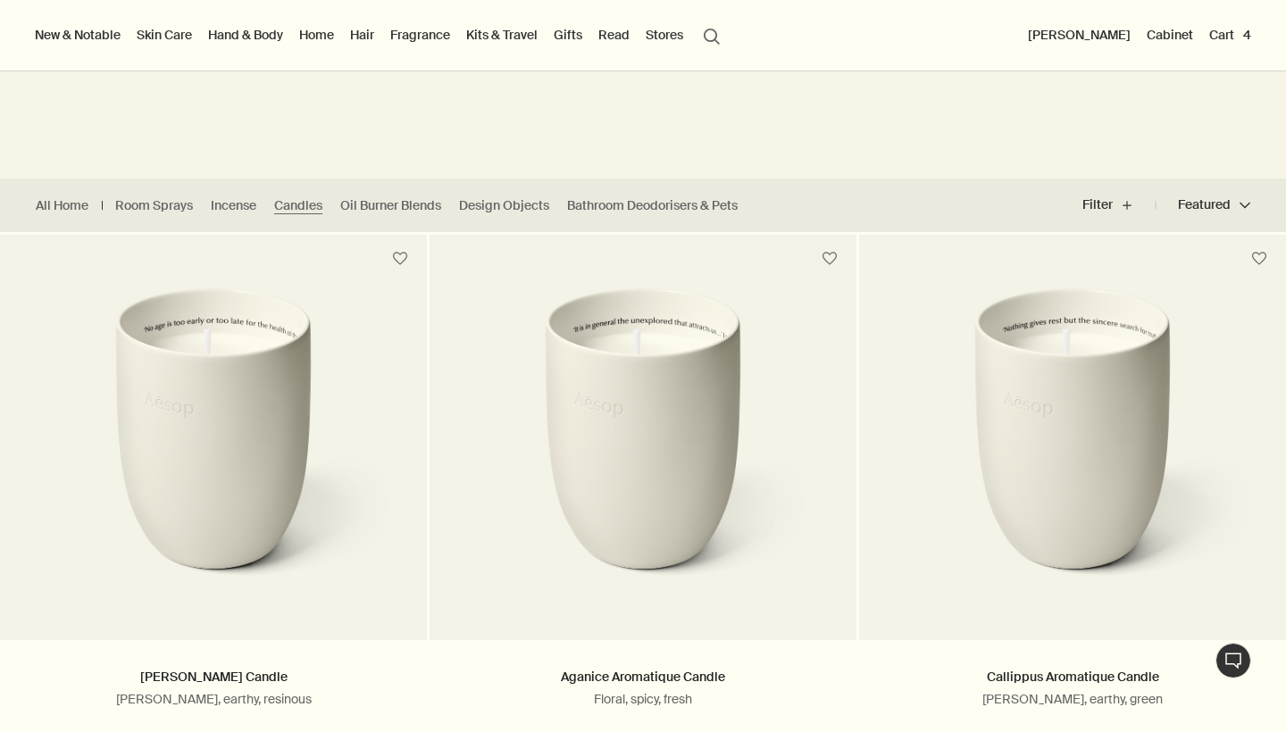
scroll to position [322, 0]
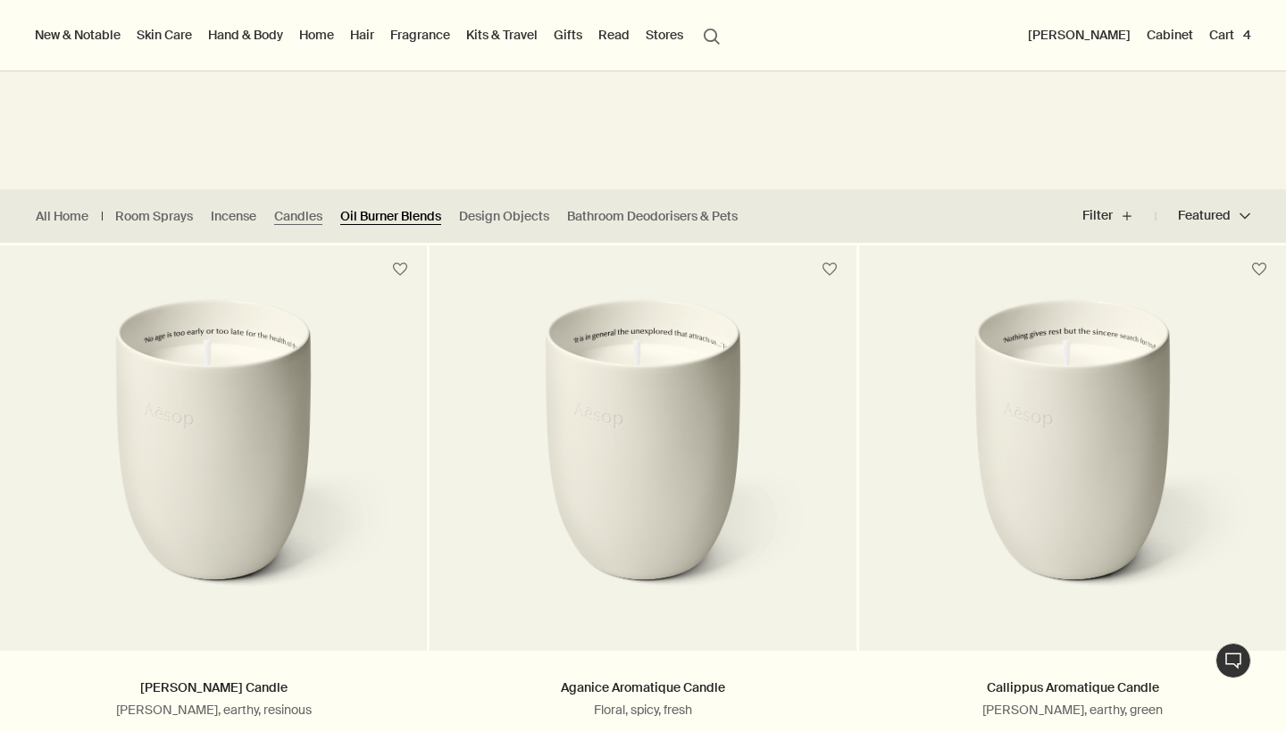
click at [411, 214] on link "Oil Burner Blends" at bounding box center [390, 216] width 101 height 17
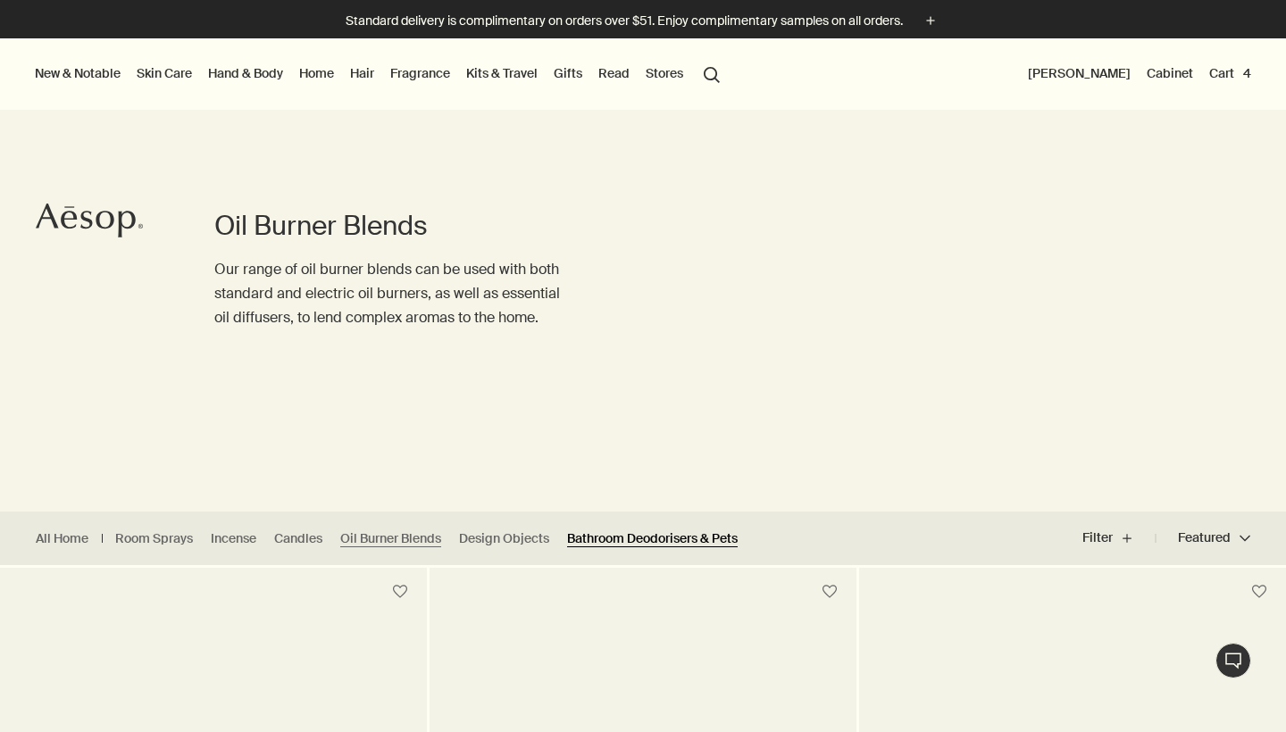
click at [614, 540] on link "Bathroom Deodorisers & Pets" at bounding box center [652, 539] width 171 height 17
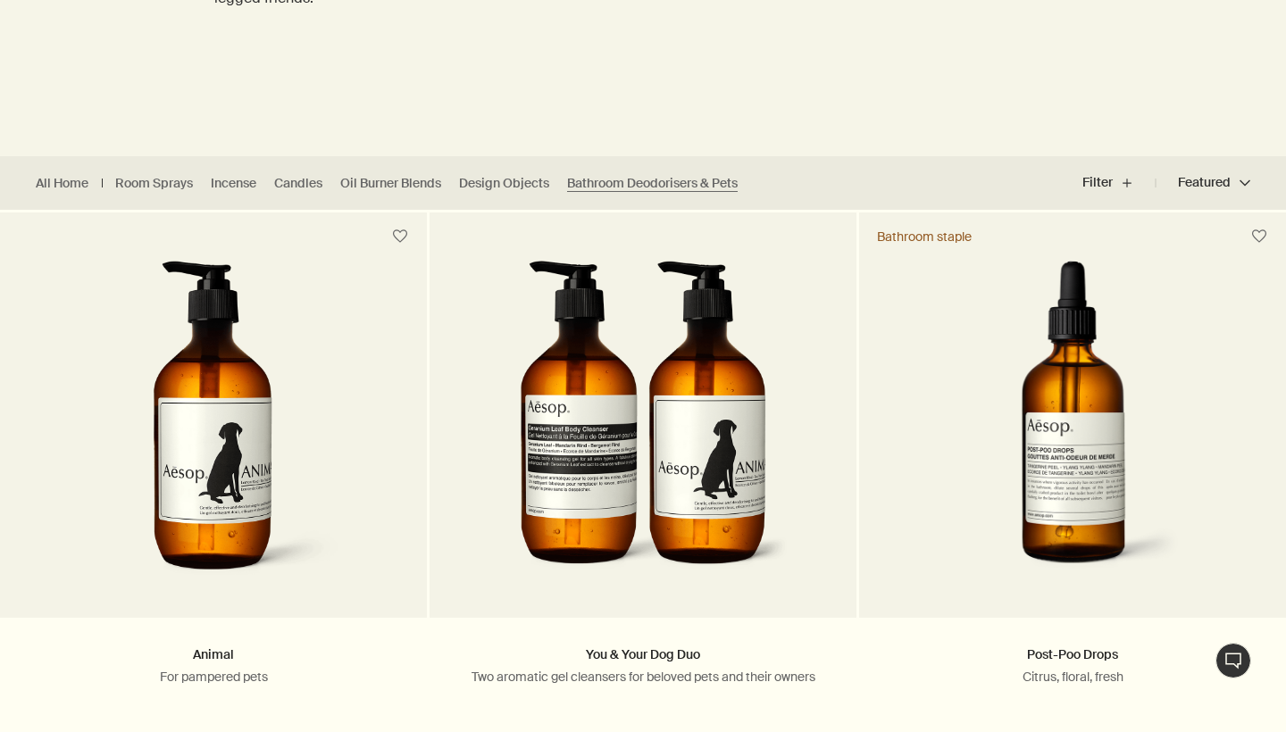
scroll to position [366, 0]
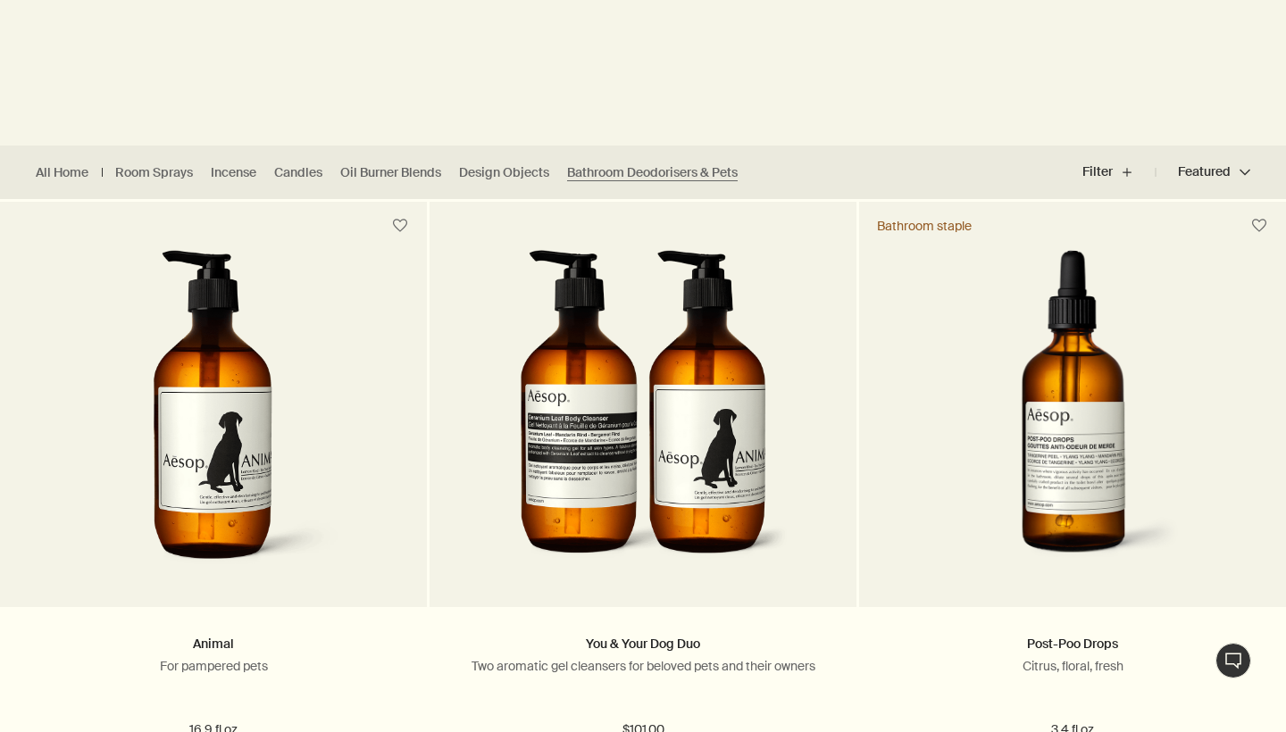
click at [517, 159] on ul "All Home Room Sprays Incense Candles Oil Burner Blends Design Objects Bathroom …" at bounding box center [391, 173] width 782 height 54
click at [515, 163] on ul "All Home Room Sprays Incense Candles Oil Burner Blends Design Objects Bathroom …" at bounding box center [391, 173] width 782 height 54
click at [515, 174] on link "Design Objects" at bounding box center [504, 172] width 90 height 17
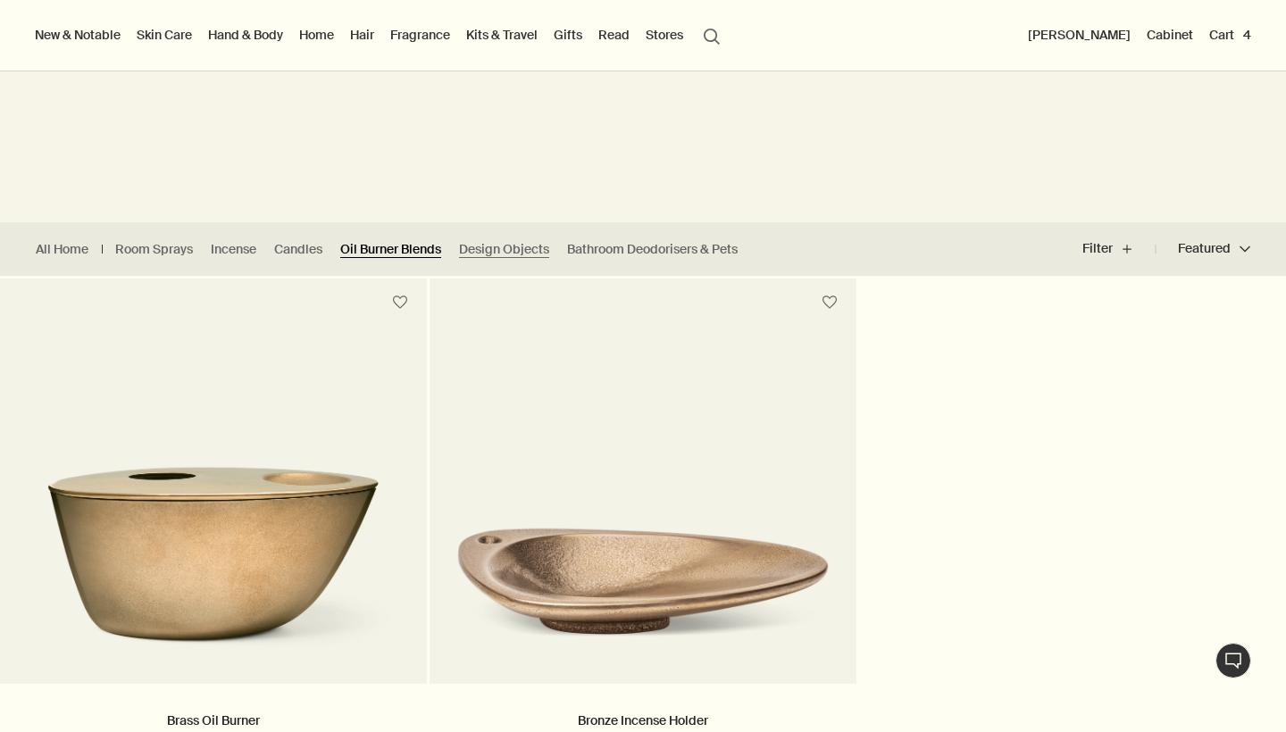
click at [394, 247] on link "Oil Burner Blends" at bounding box center [390, 249] width 101 height 17
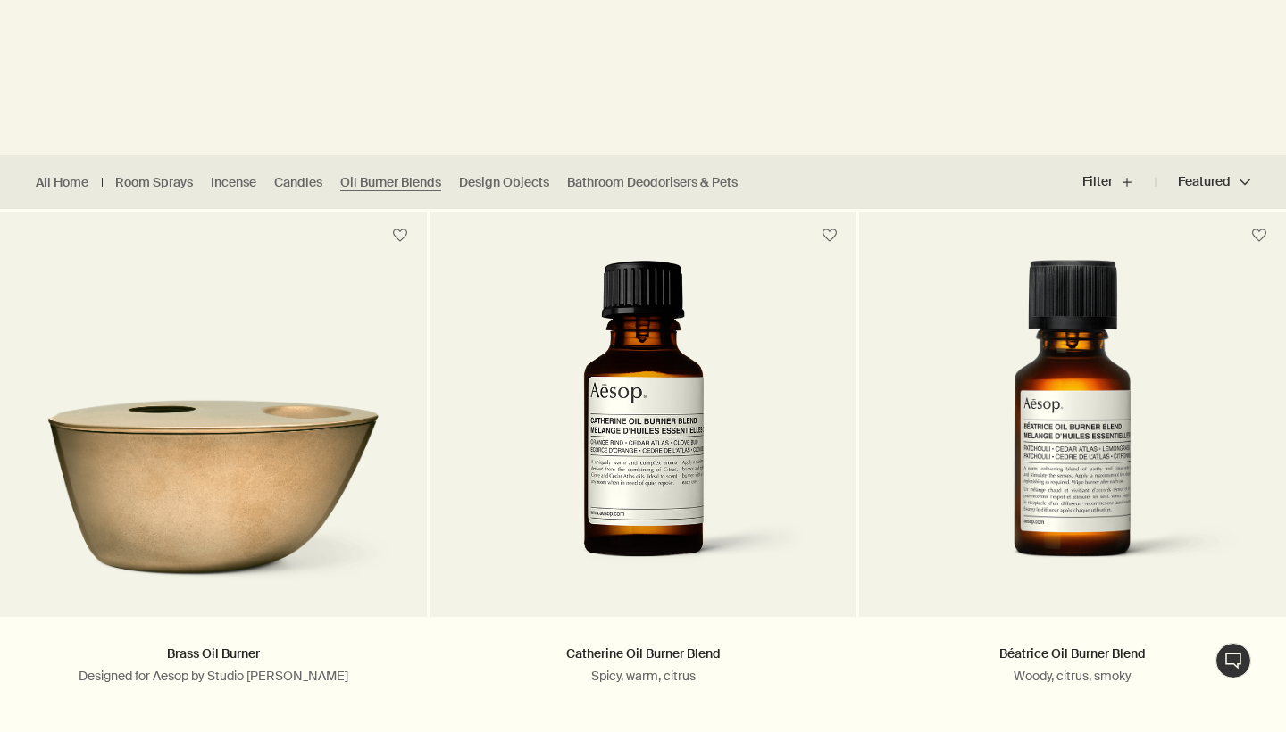
scroll to position [357, 0]
click at [284, 188] on link "Candles" at bounding box center [298, 181] width 48 height 17
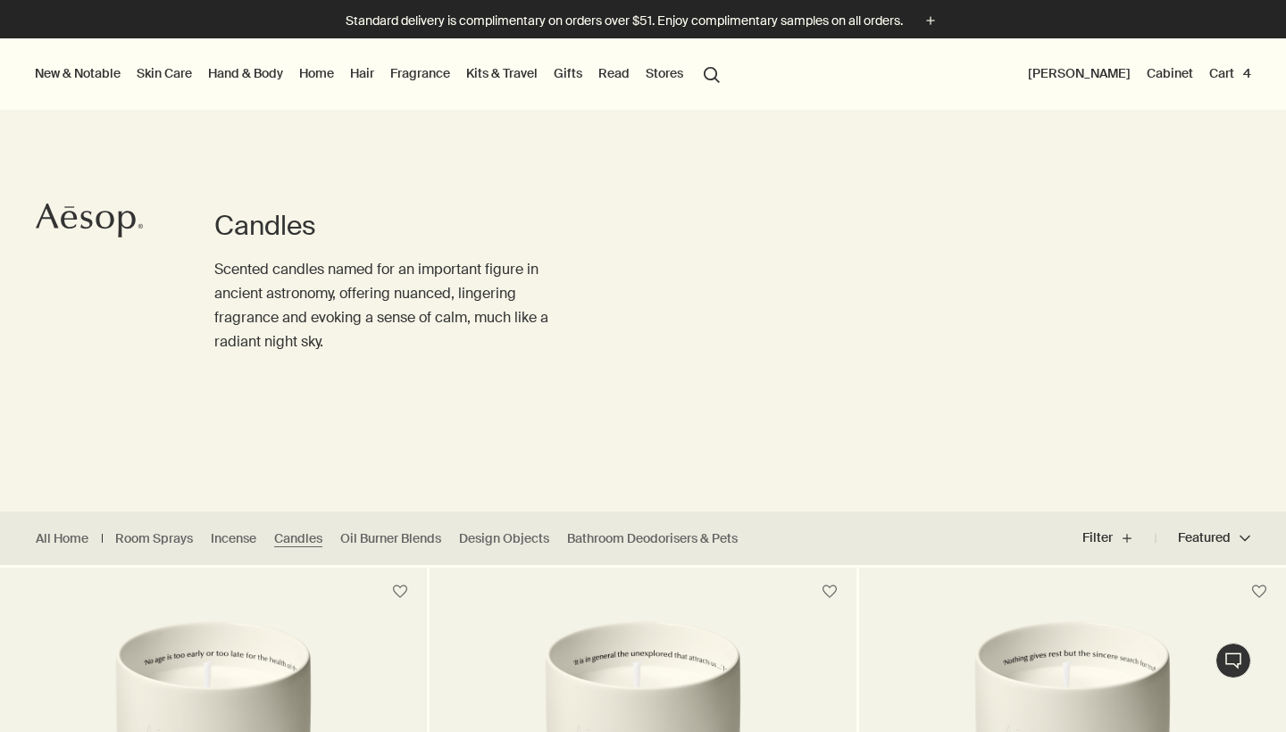
click at [1241, 71] on button "Cart 4" at bounding box center [1230, 73] width 49 height 23
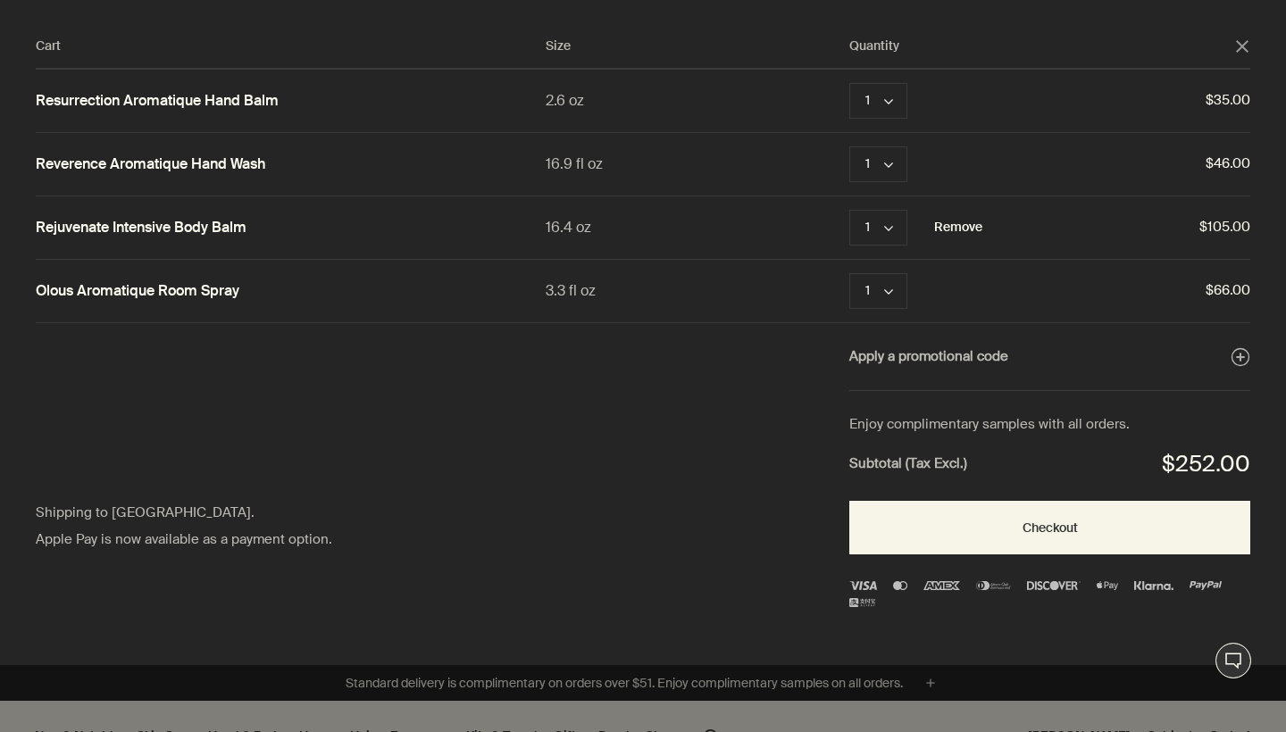
click at [969, 227] on button "Remove" at bounding box center [958, 227] width 48 height 21
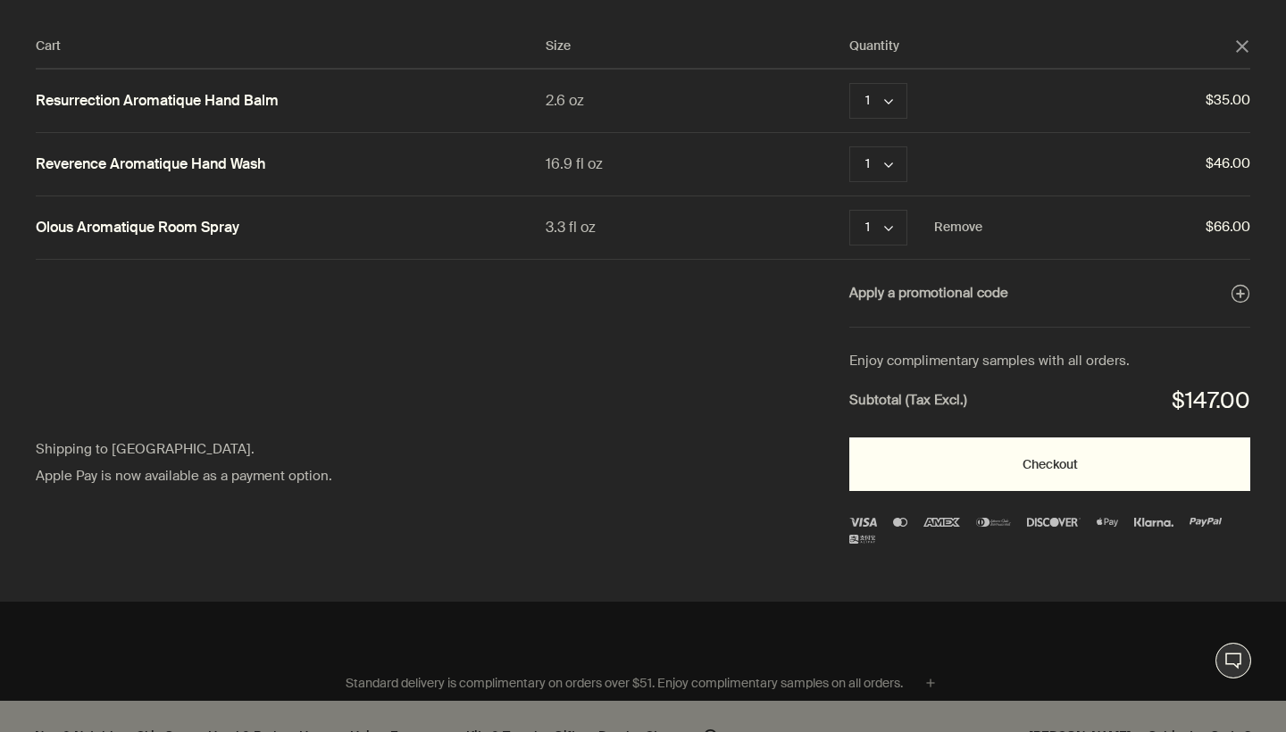
click at [1063, 447] on button "Checkout" at bounding box center [1049, 465] width 401 height 54
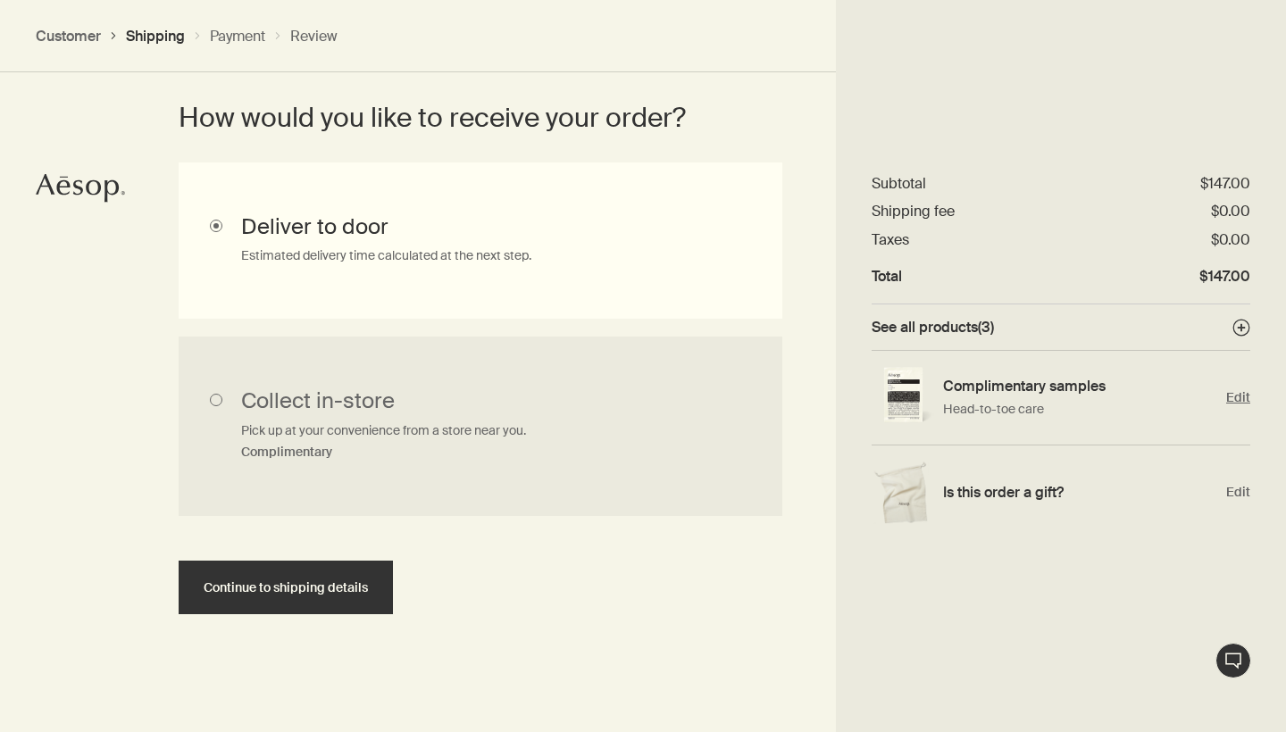
scroll to position [472, 0]
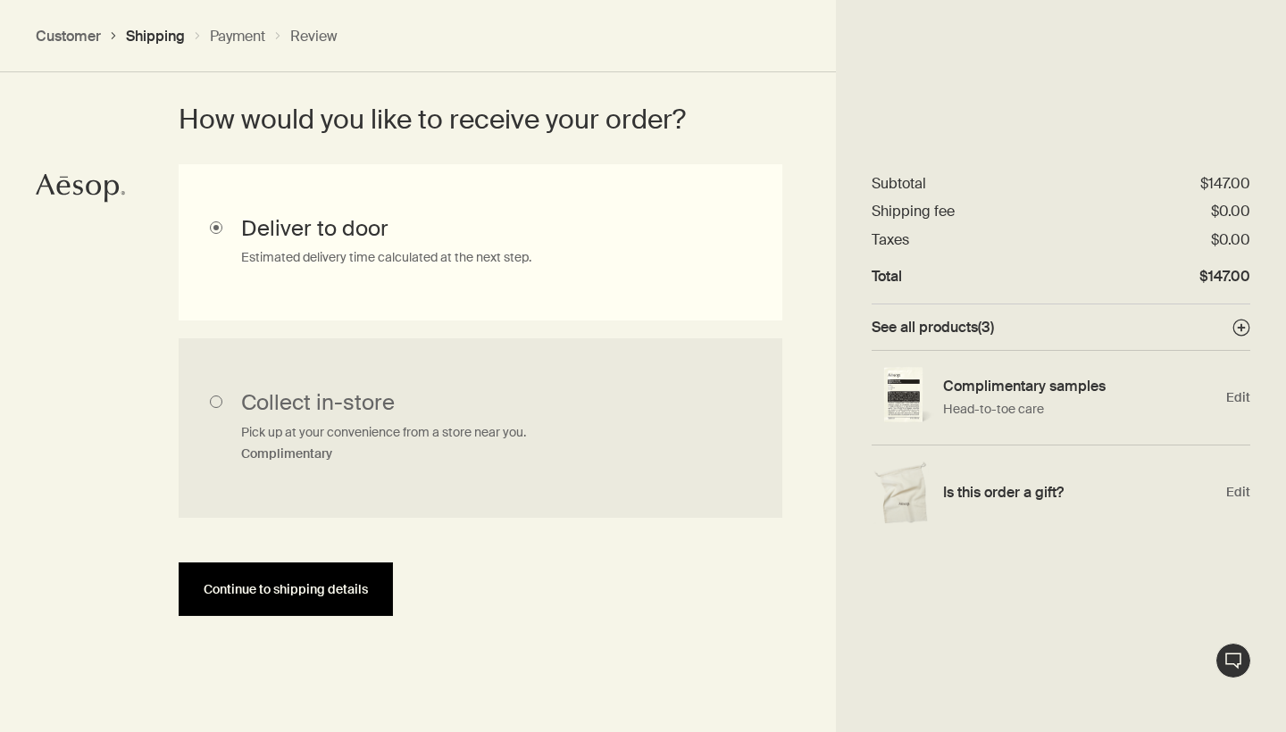
click at [297, 584] on span "Continue to shipping details" at bounding box center [286, 589] width 164 height 13
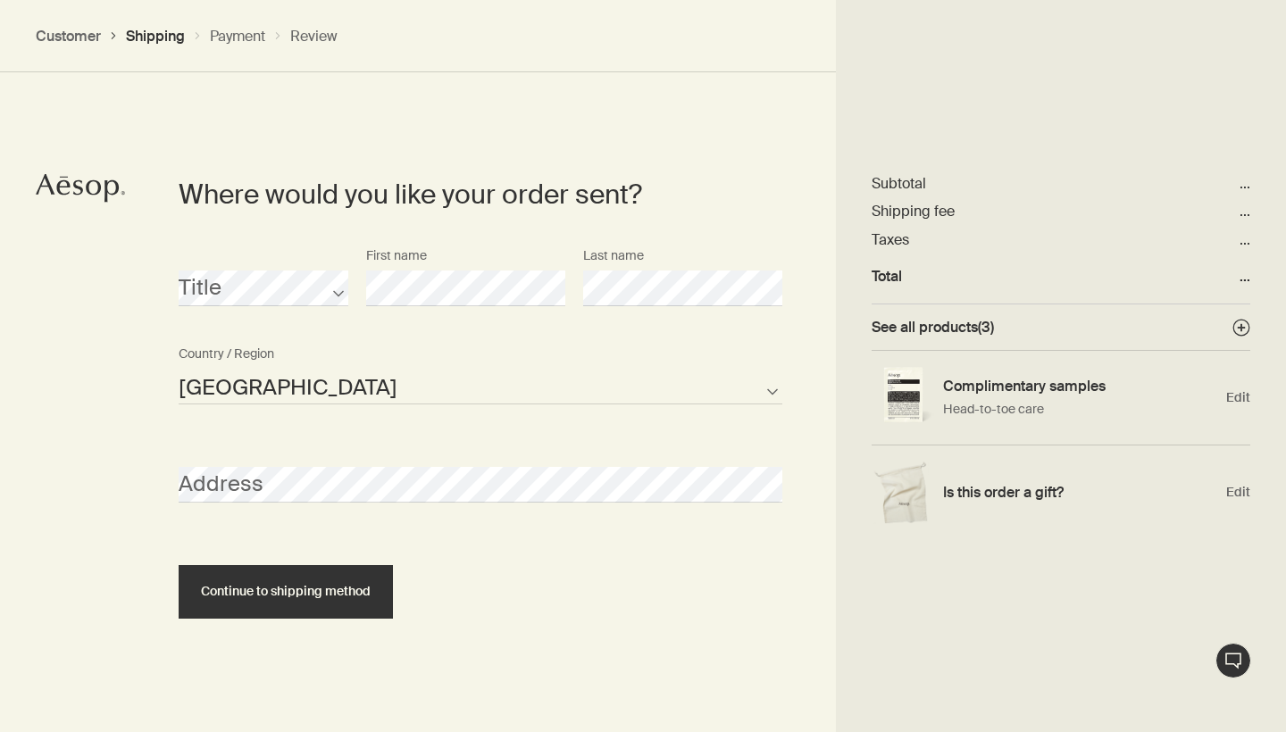
scroll to position [771, 0]
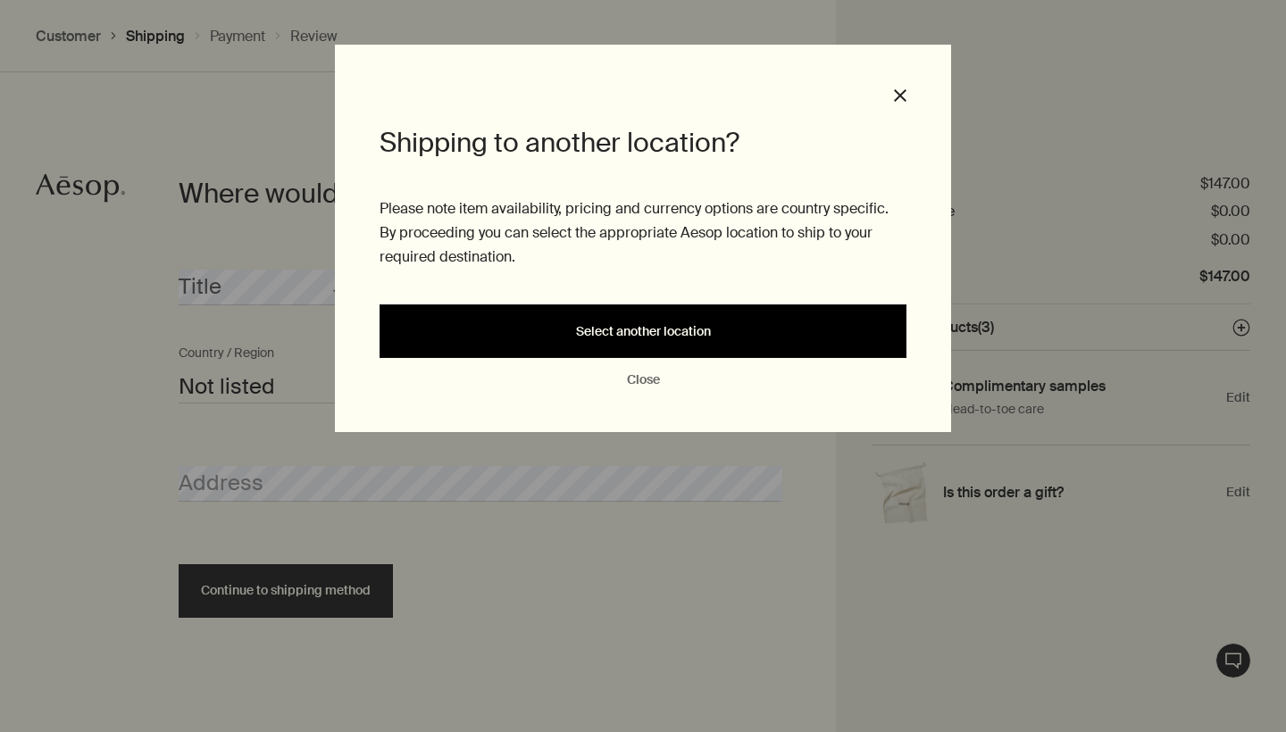
click at [580, 335] on span "Select another location" at bounding box center [643, 331] width 135 height 13
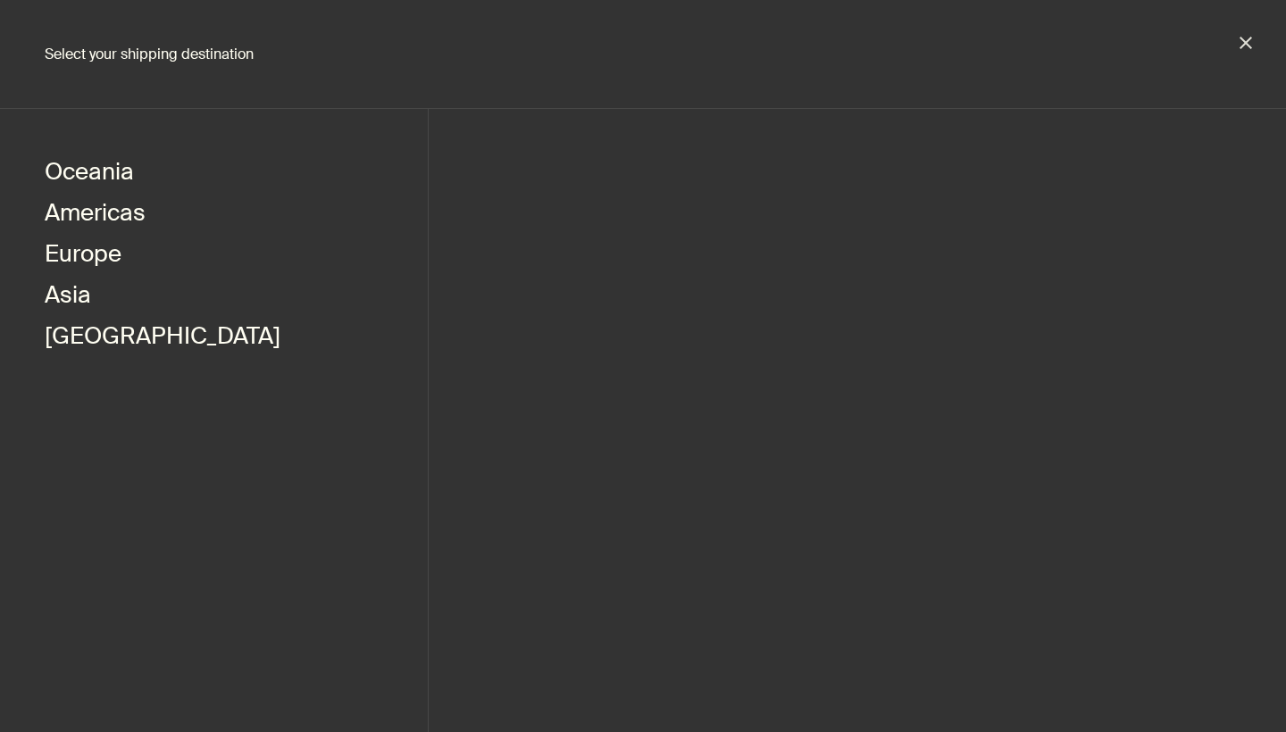
select select "US"
click at [72, 300] on button "Asia" at bounding box center [68, 297] width 46 height 41
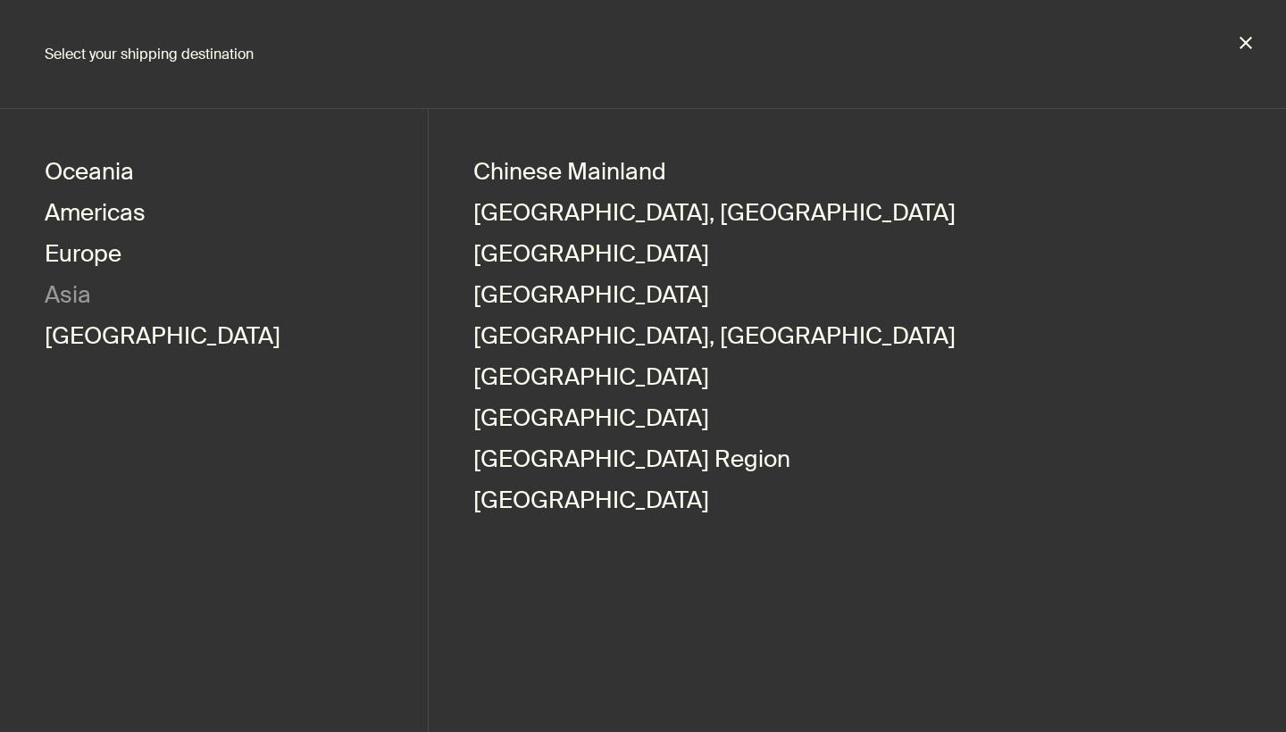
click at [1248, 47] on button "close" at bounding box center [1246, 43] width 16 height 16
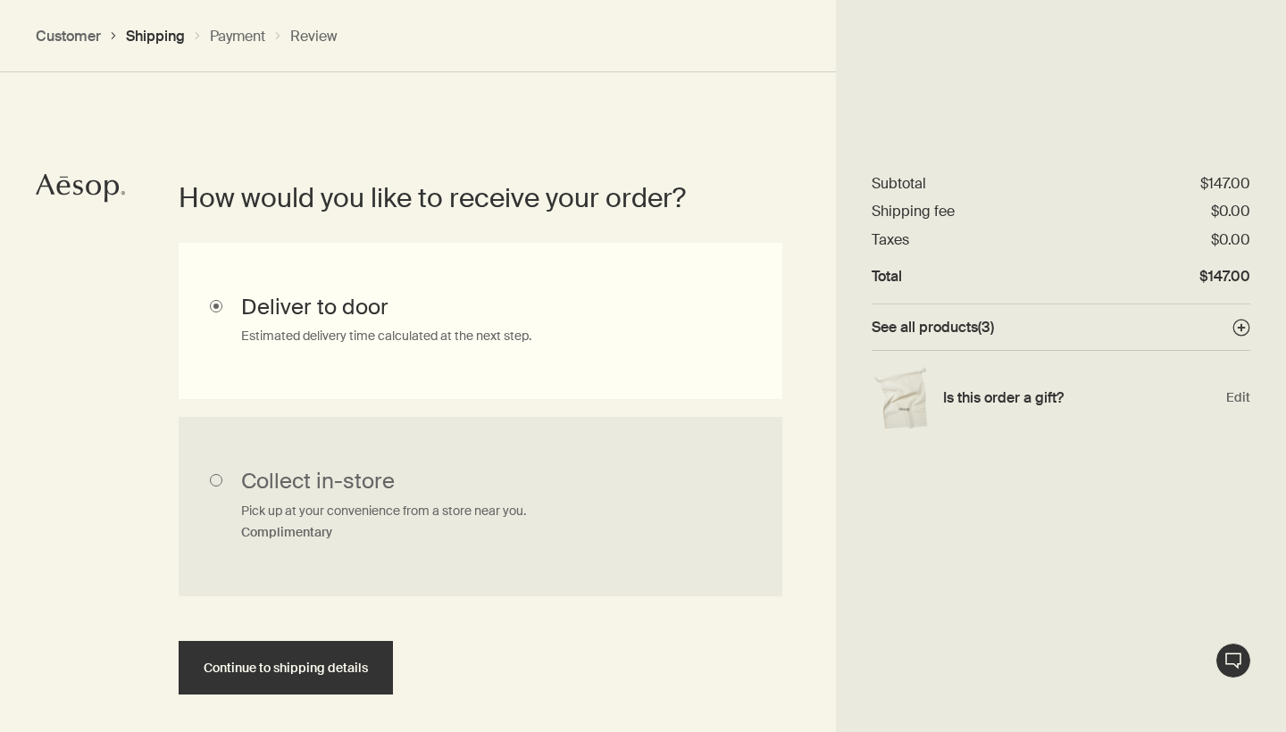
scroll to position [399, 0]
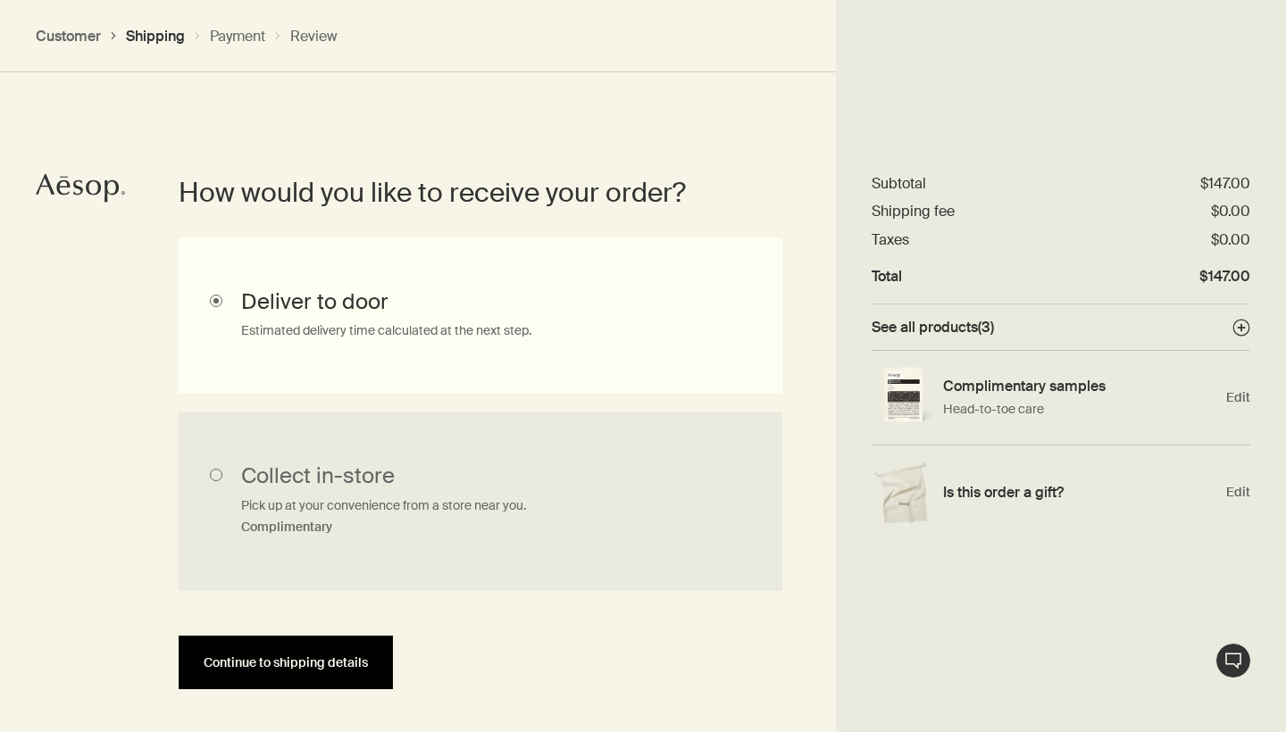
click at [315, 665] on span "Continue to shipping details" at bounding box center [286, 662] width 164 height 13
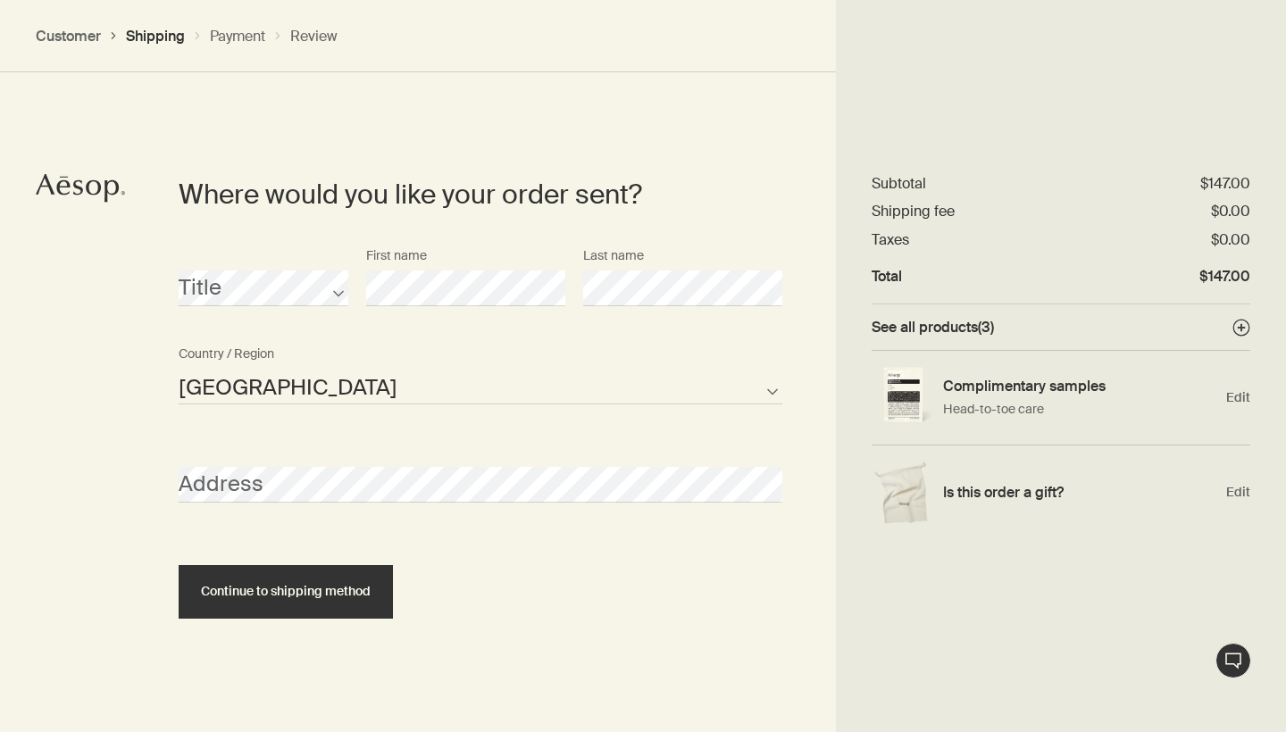
scroll to position [771, 0]
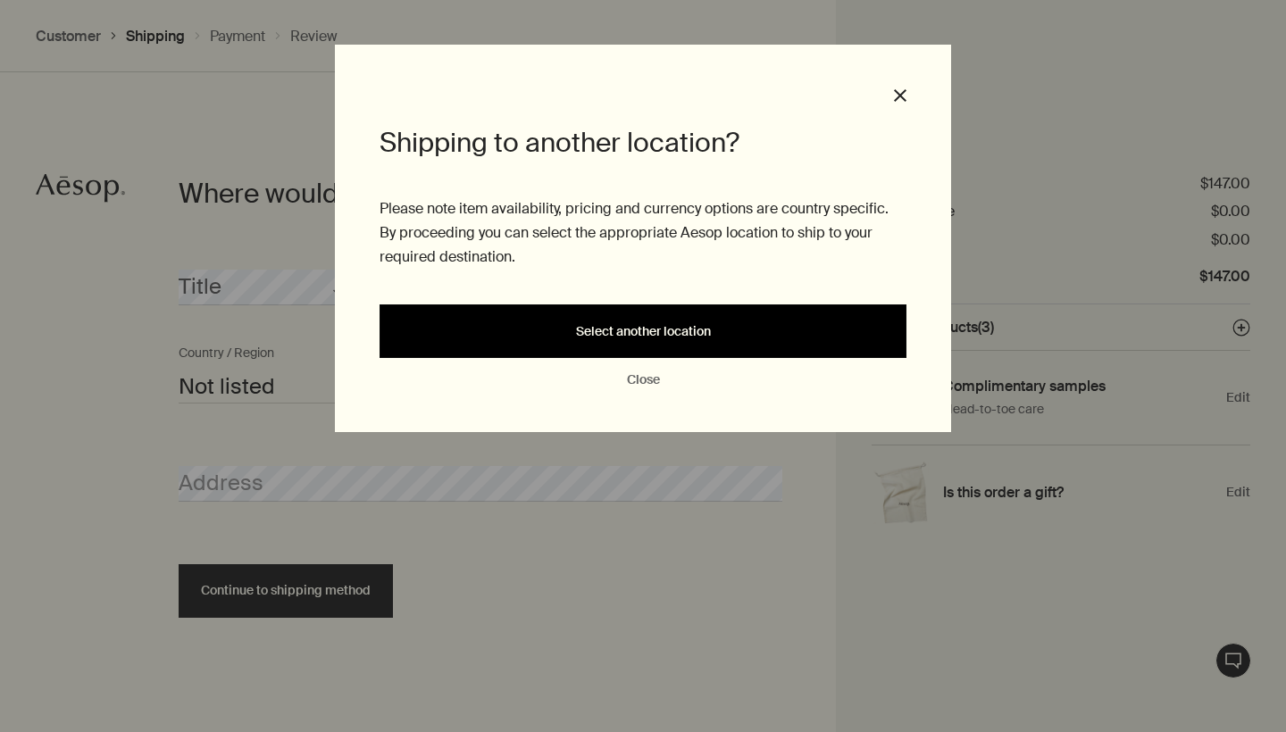
click at [614, 326] on span "Select another location" at bounding box center [643, 331] width 135 height 13
select select "US"
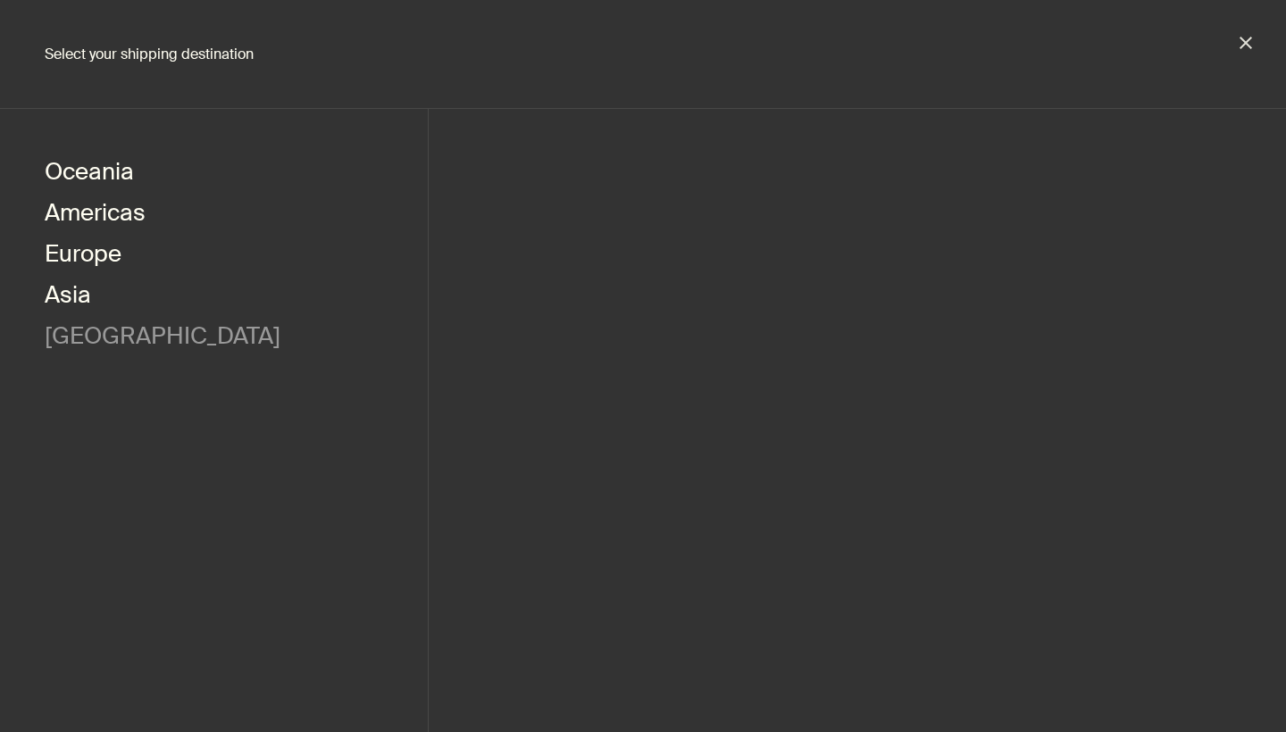
click at [82, 330] on button "[GEOGRAPHIC_DATA]" at bounding box center [163, 338] width 236 height 41
click at [75, 305] on button "Asia" at bounding box center [68, 297] width 46 height 41
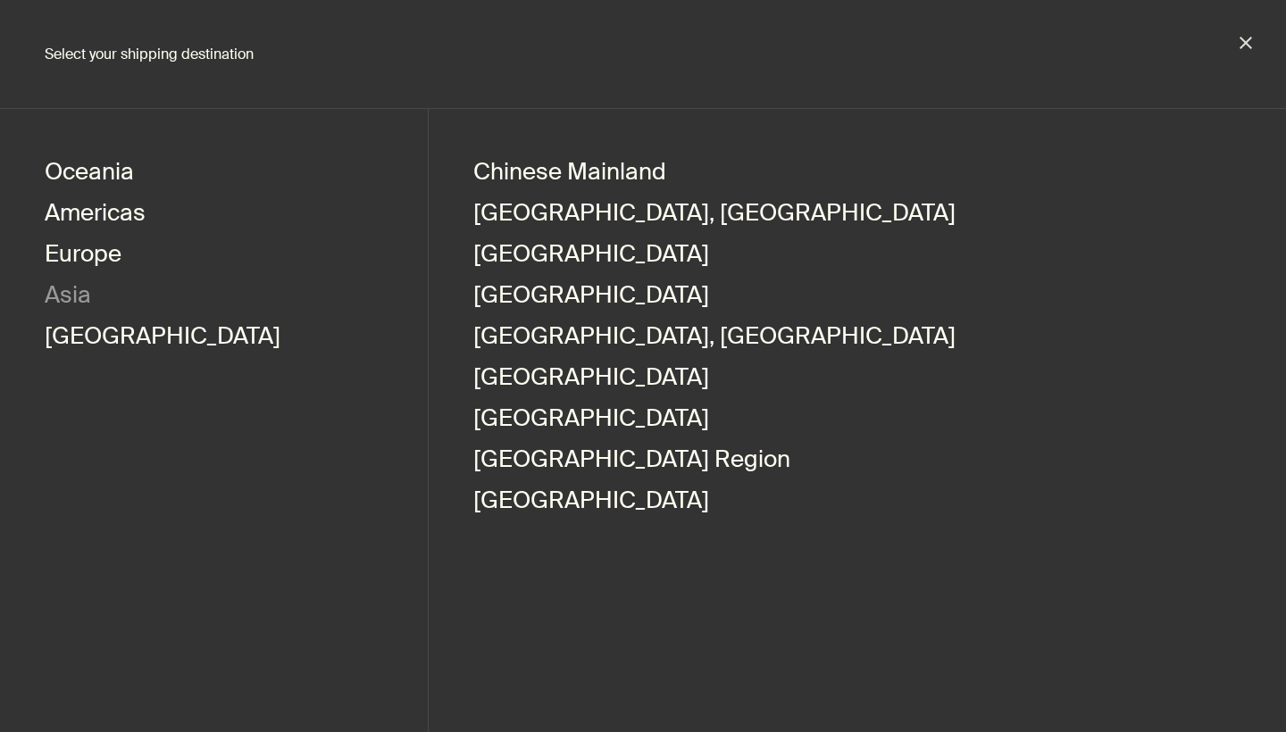
click at [80, 282] on button "Asia" at bounding box center [68, 297] width 46 height 41
click at [88, 255] on button "Europe" at bounding box center [83, 256] width 77 height 41
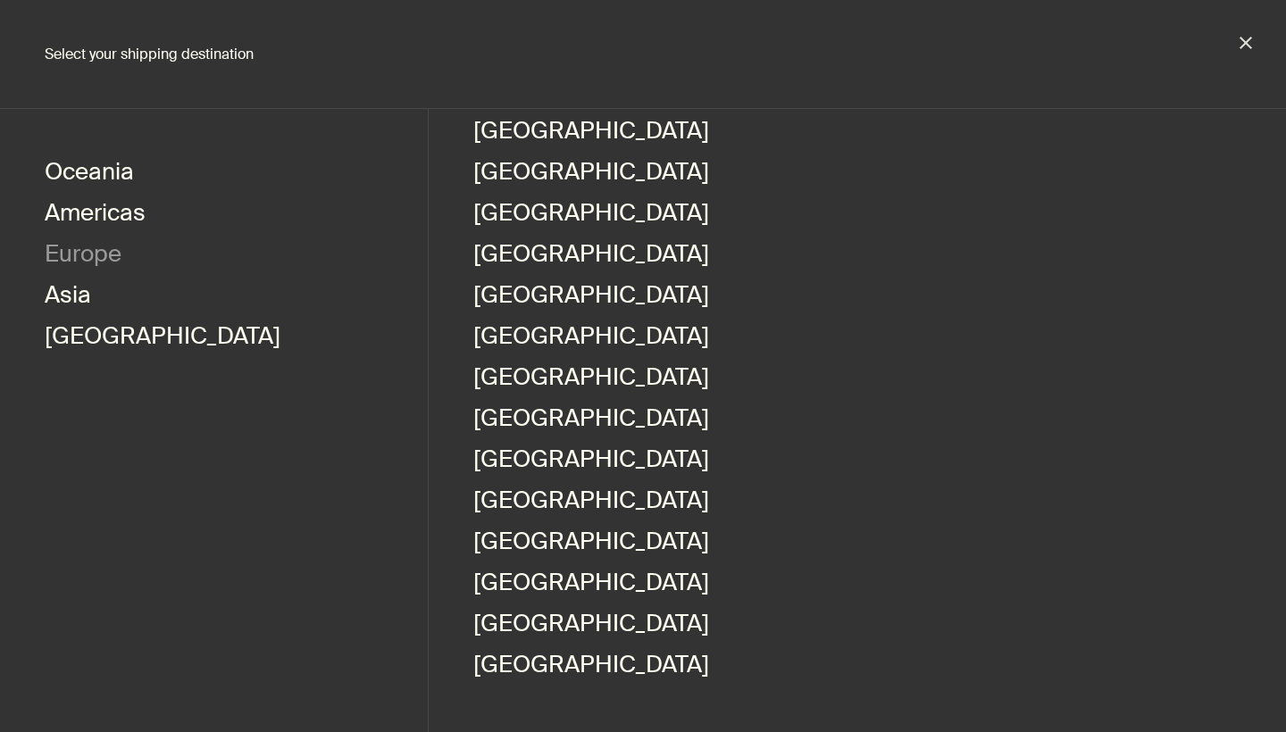
scroll to position [863, 0]
click at [79, 228] on button "Americas" at bounding box center [95, 215] width 101 height 41
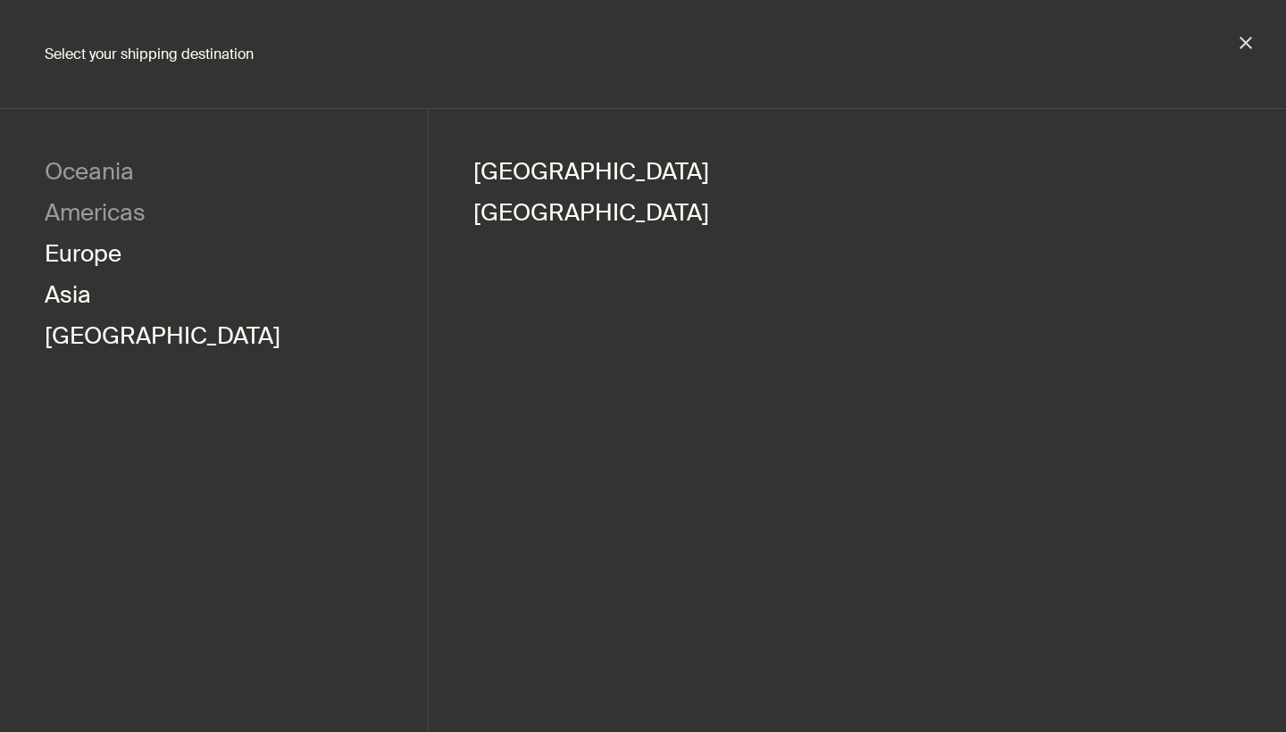
click at [89, 169] on button "Oceania" at bounding box center [89, 174] width 89 height 41
click at [96, 173] on button "Oceania" at bounding box center [89, 174] width 89 height 41
click at [93, 222] on button "Americas" at bounding box center [95, 215] width 101 height 41
click at [79, 271] on button "Europe" at bounding box center [83, 256] width 77 height 41
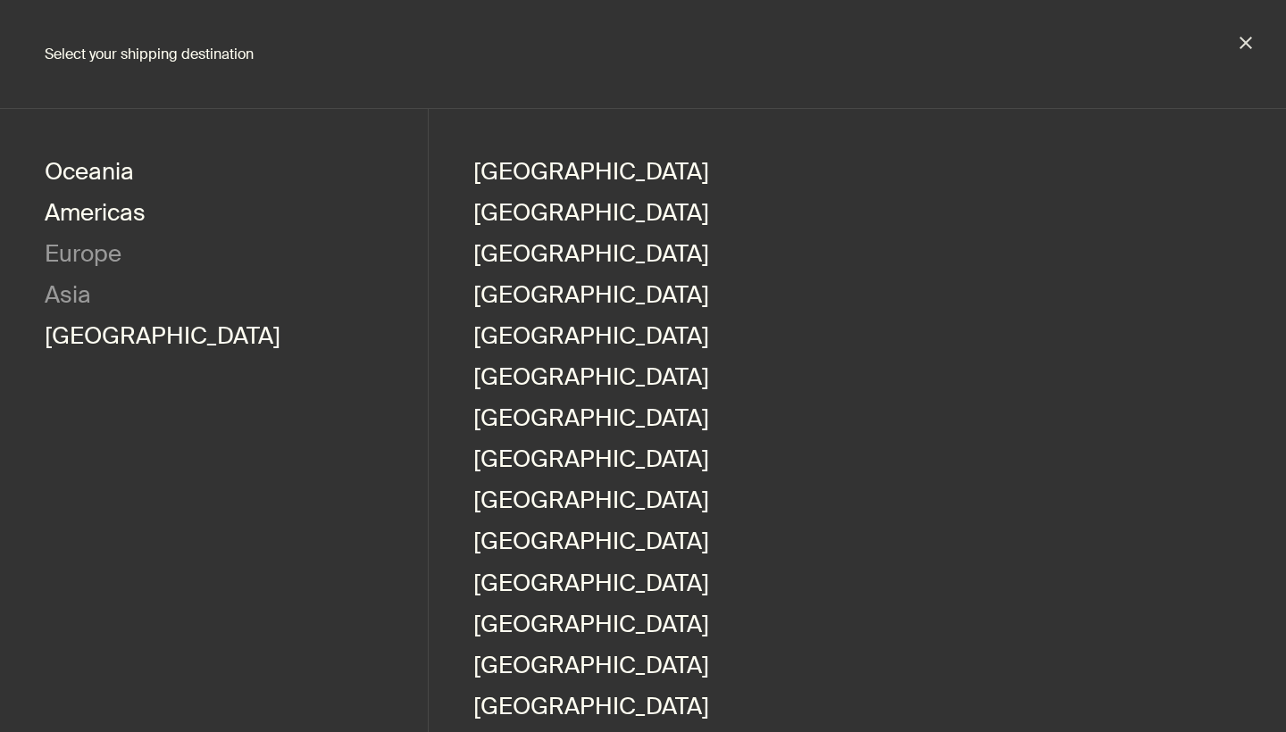
click at [79, 300] on button "Asia" at bounding box center [68, 297] width 46 height 41
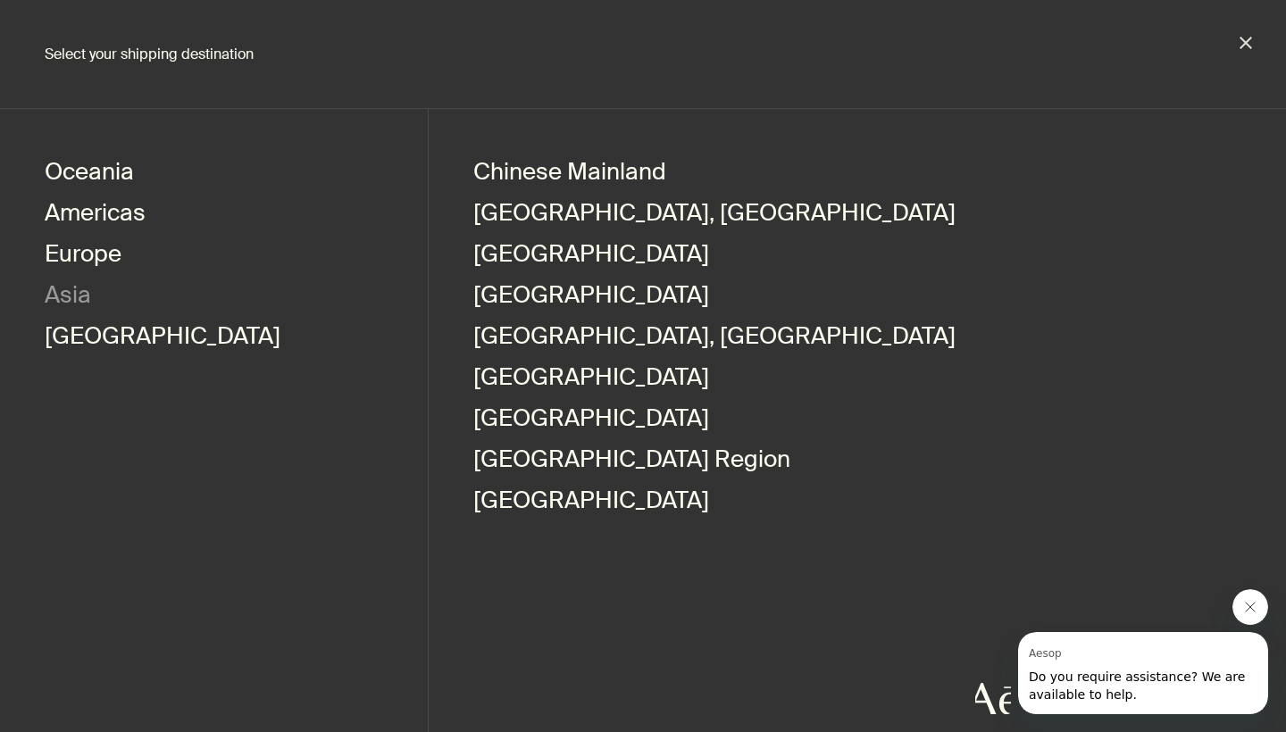
click at [1107, 692] on span "Do you require assistance? We are available to help." at bounding box center [1137, 686] width 216 height 32
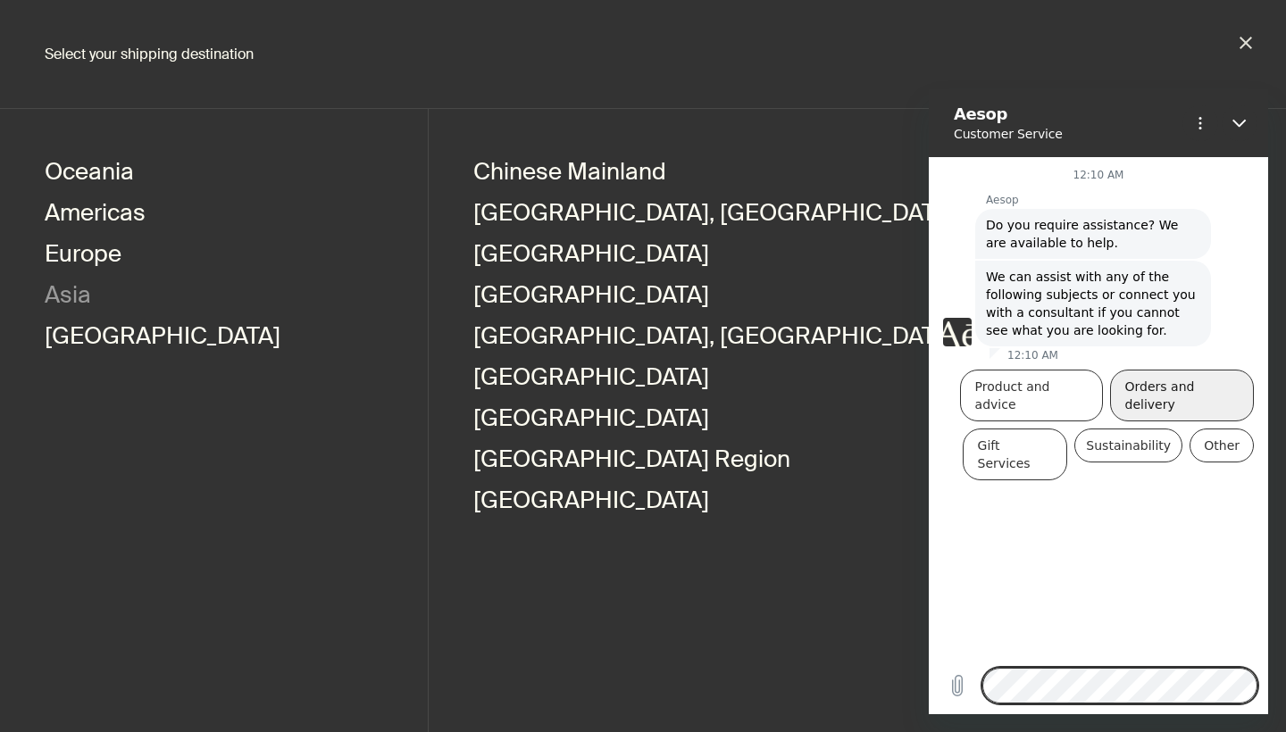
click at [1201, 390] on button "Orders and delivery" at bounding box center [1182, 396] width 144 height 52
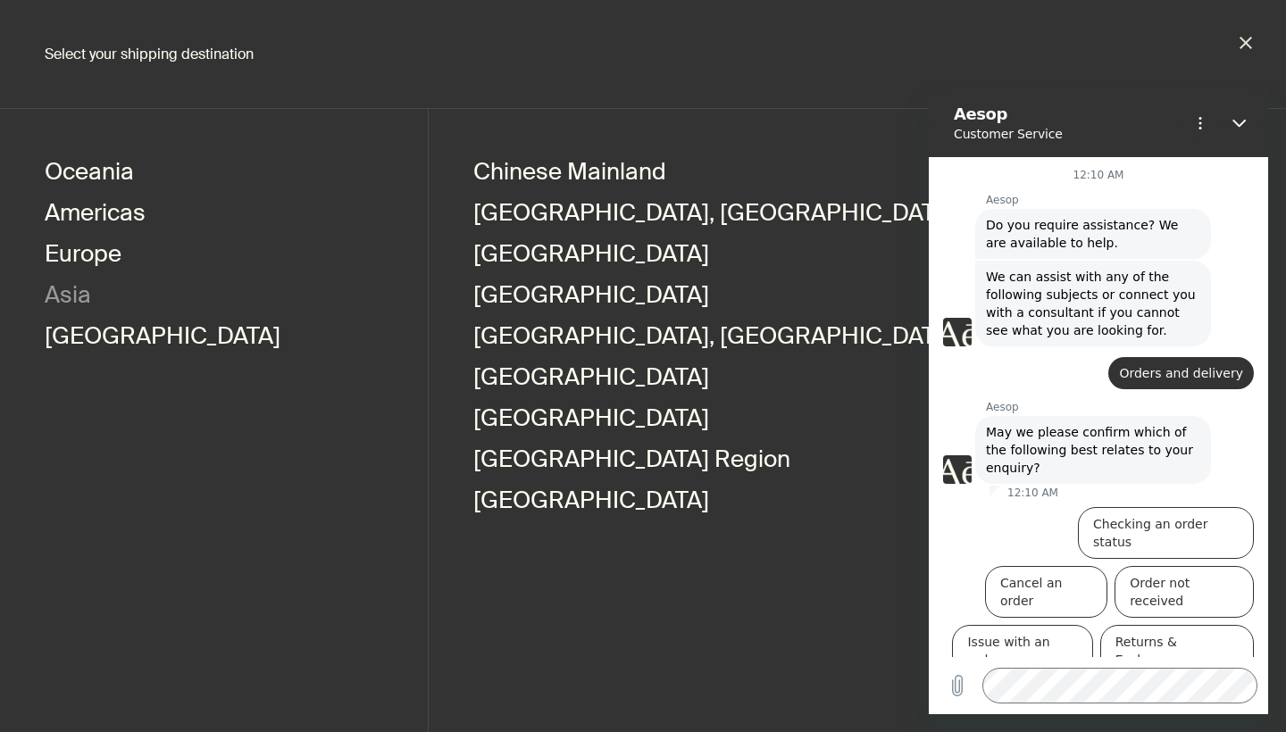
scroll to position [12, 0]
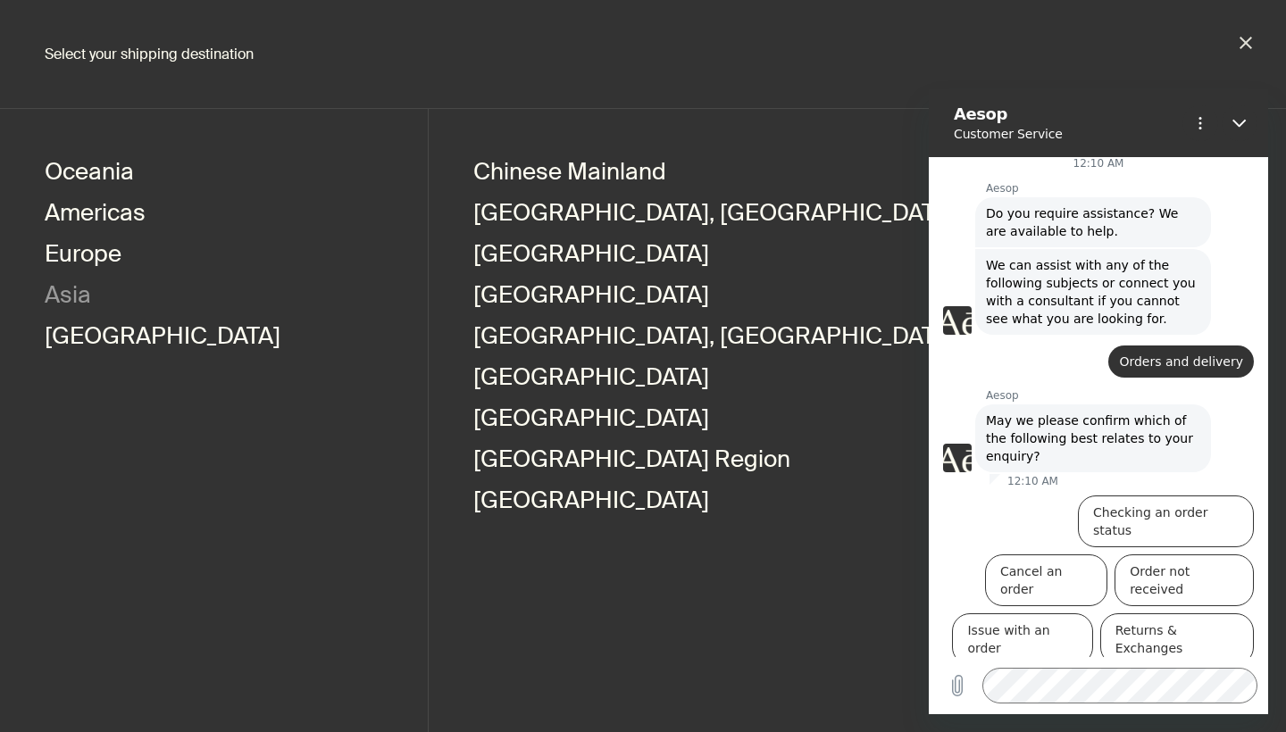
click at [1235, 673] on button "Other" at bounding box center [1222, 690] width 64 height 34
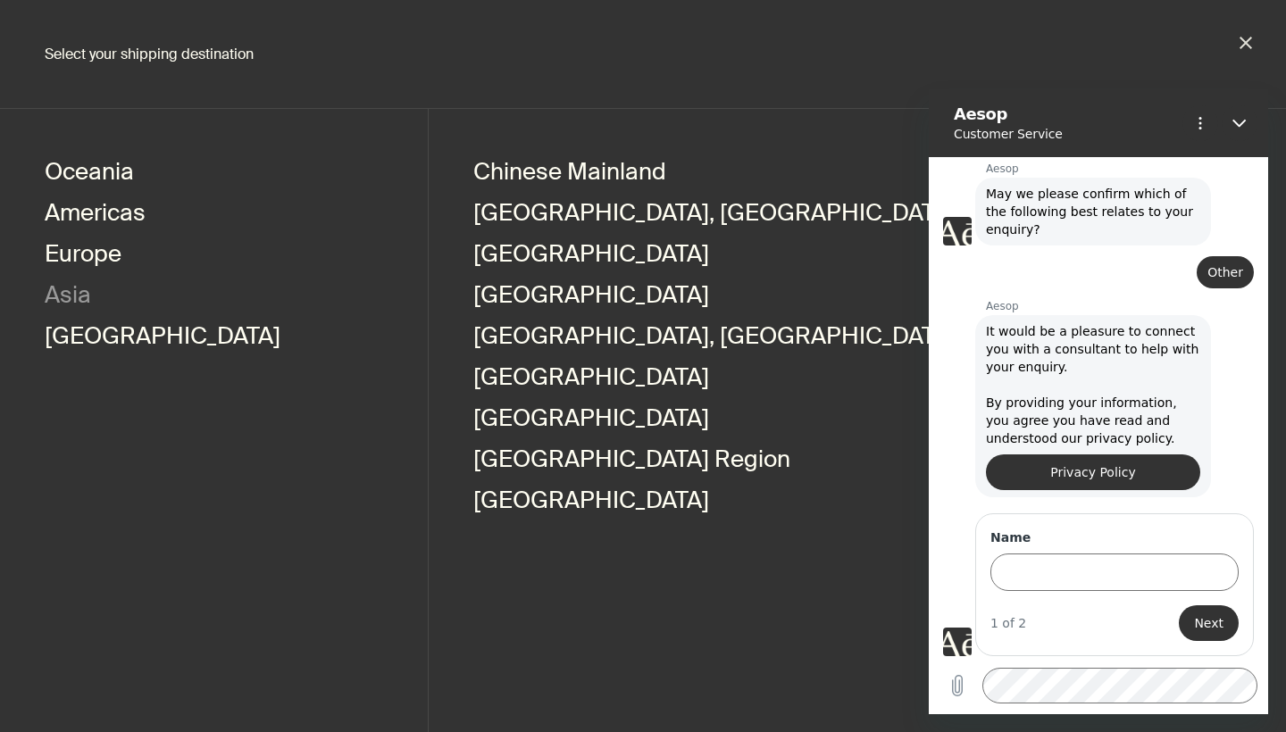
scroll to position [237, 0]
click at [1108, 557] on input "Name" at bounding box center [1114, 573] width 248 height 38
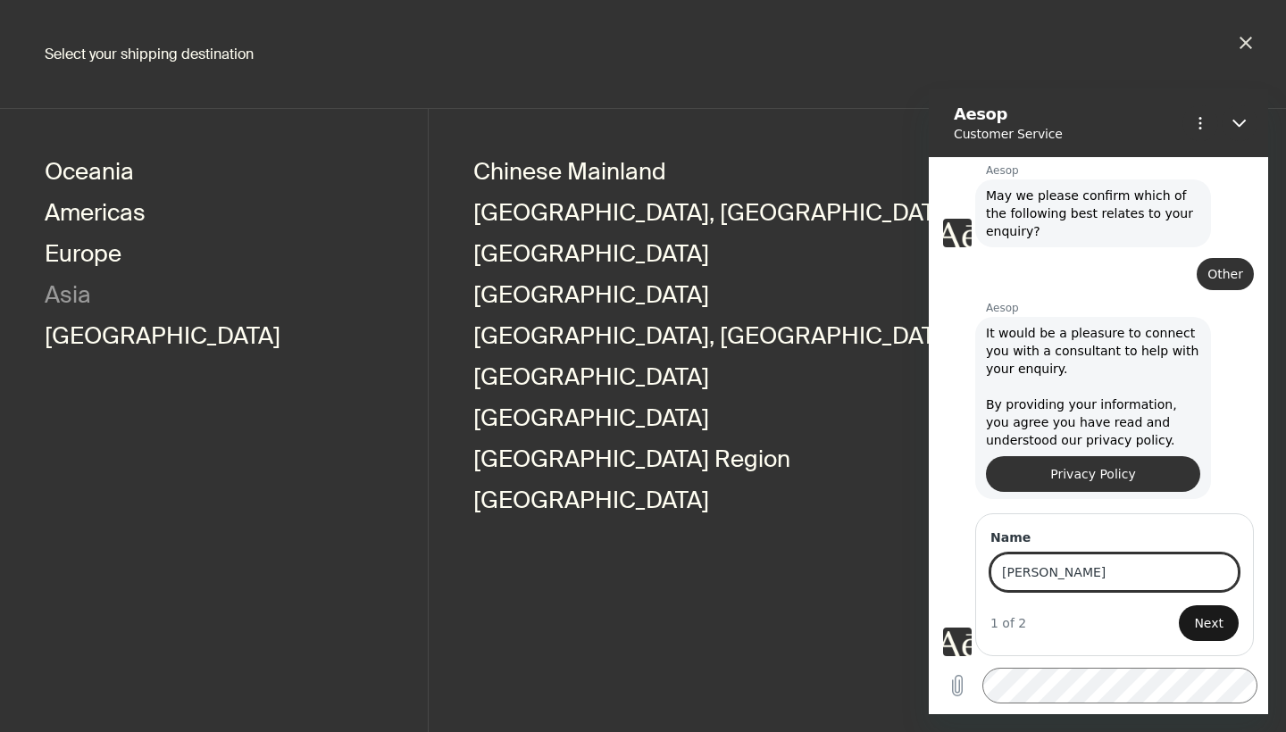
type input "[PERSON_NAME]"
click at [1205, 619] on span "Next" at bounding box center [1208, 623] width 29 height 21
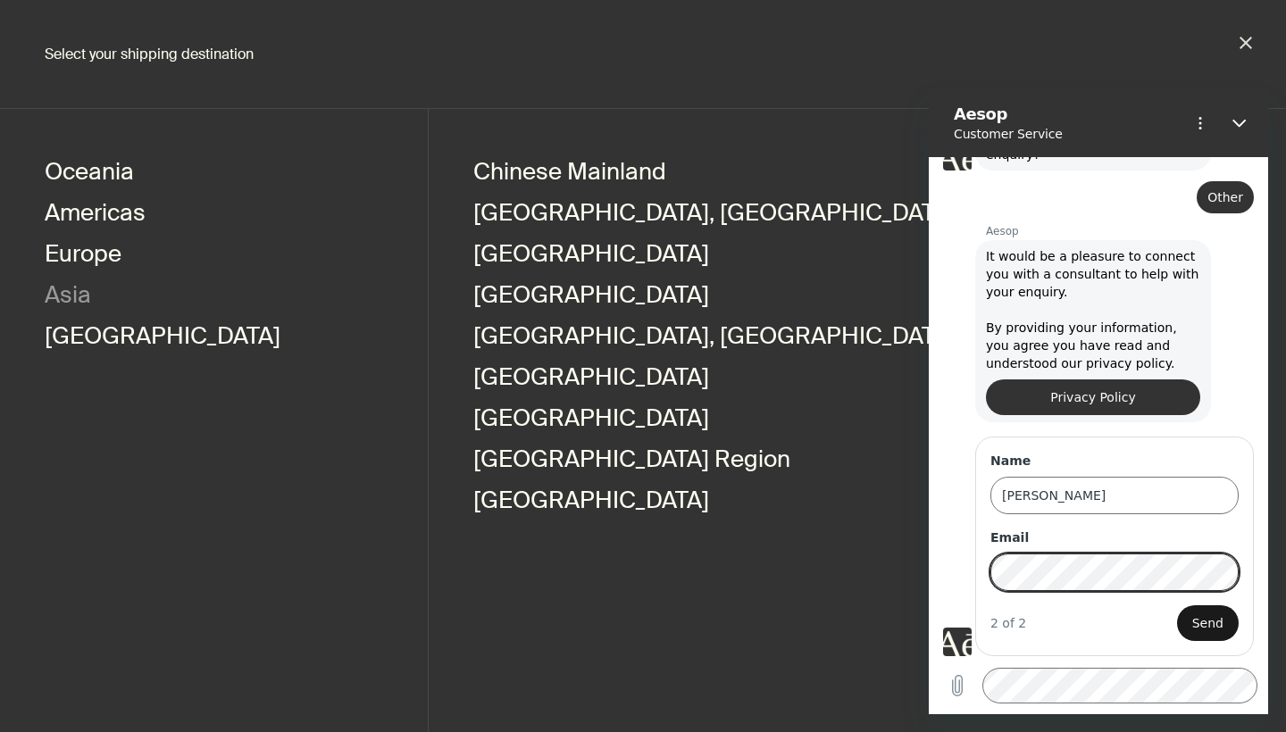
click at [1194, 628] on span "Send" at bounding box center [1207, 623] width 31 height 21
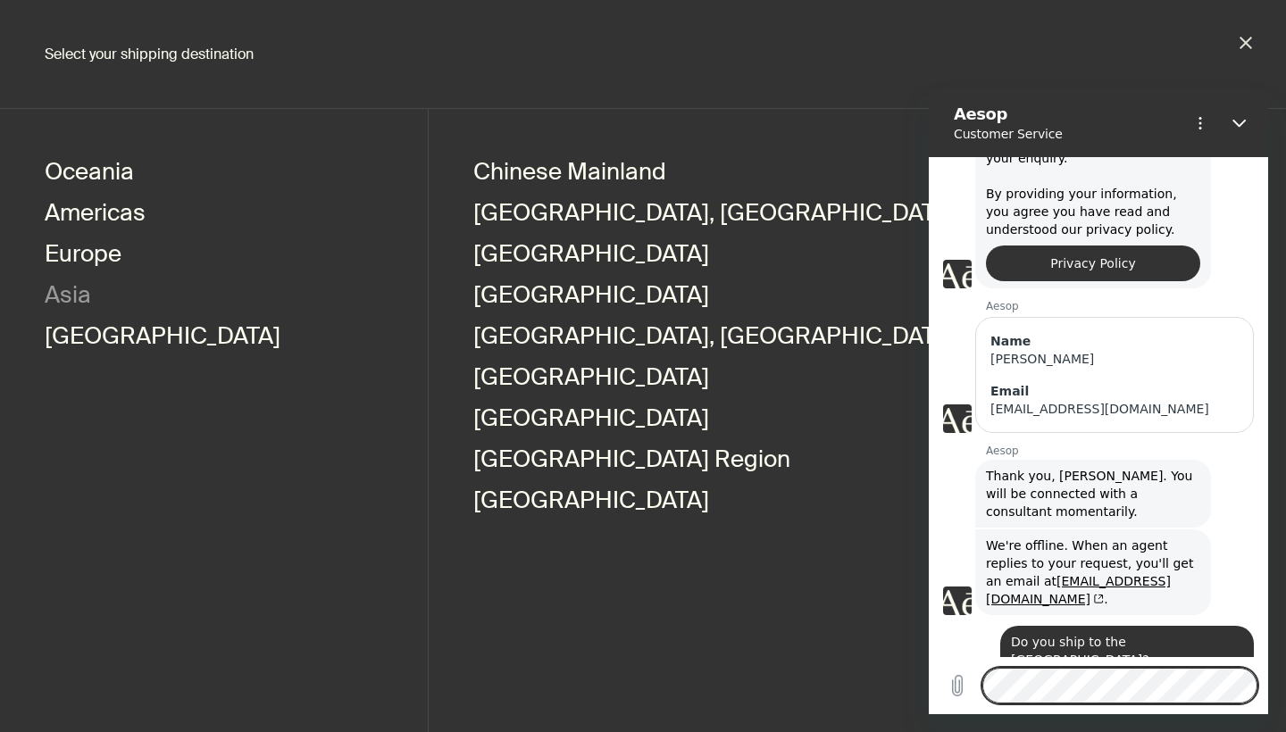
scroll to position [451, 0]
